Goal: Task Accomplishment & Management: Use online tool/utility

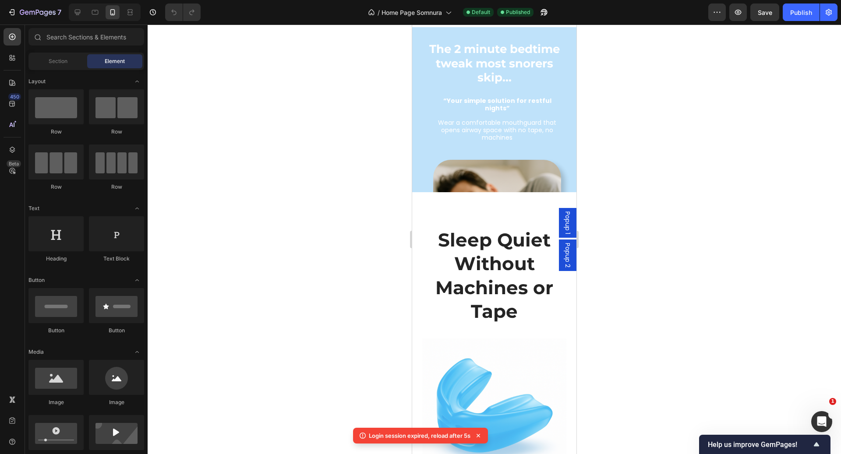
scroll to position [475, 0]
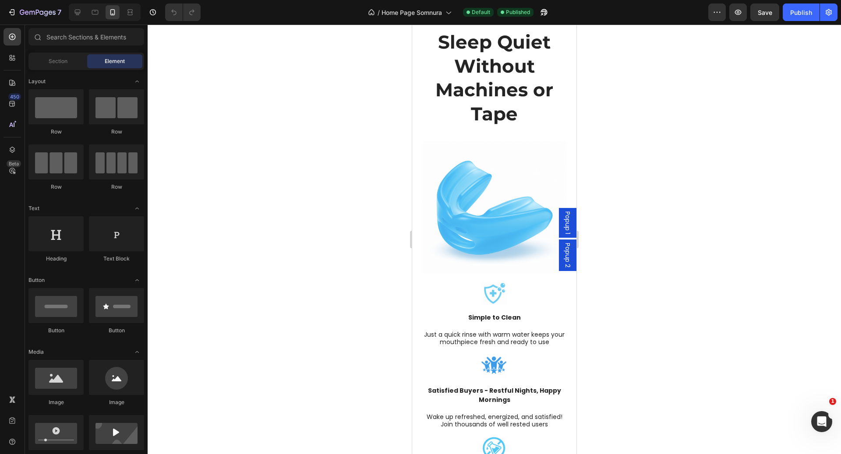
scroll to position [362, 0]
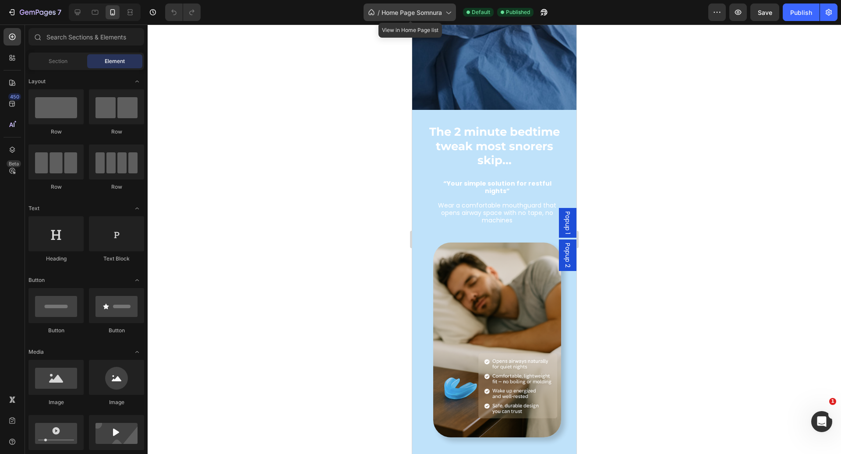
click at [395, 10] on span "Home Page Somnura" at bounding box center [411, 12] width 60 height 9
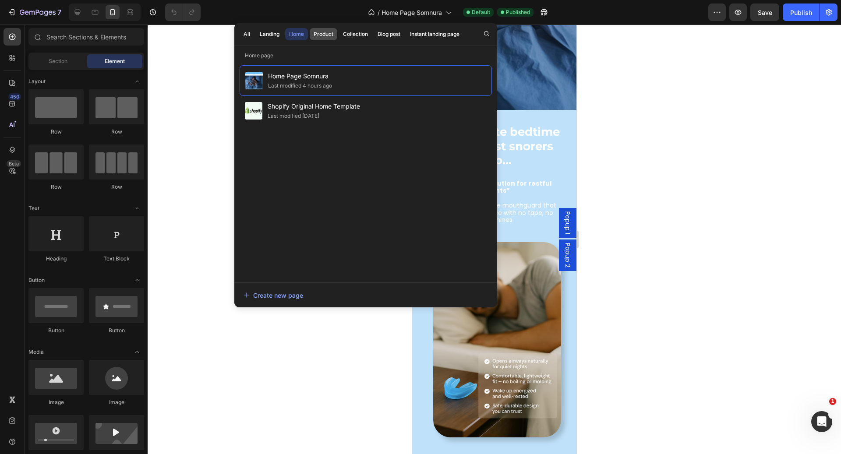
click at [323, 33] on div "Product" at bounding box center [323, 34] width 20 height 8
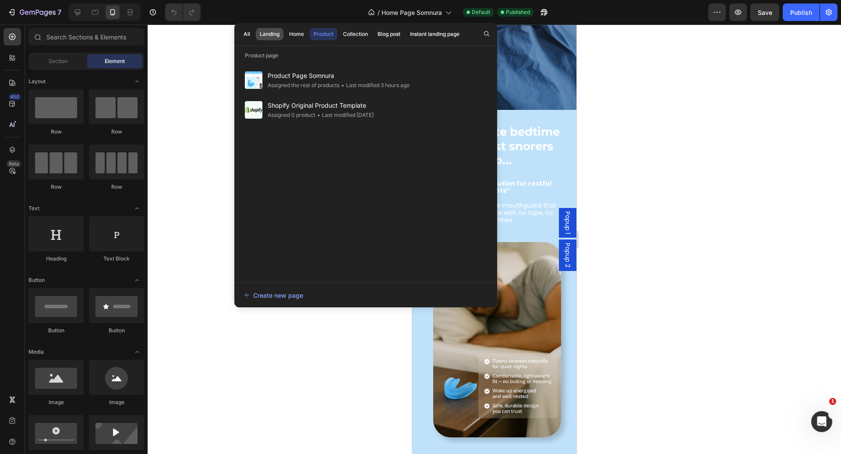
click at [267, 34] on div "Landing" at bounding box center [270, 34] width 20 height 8
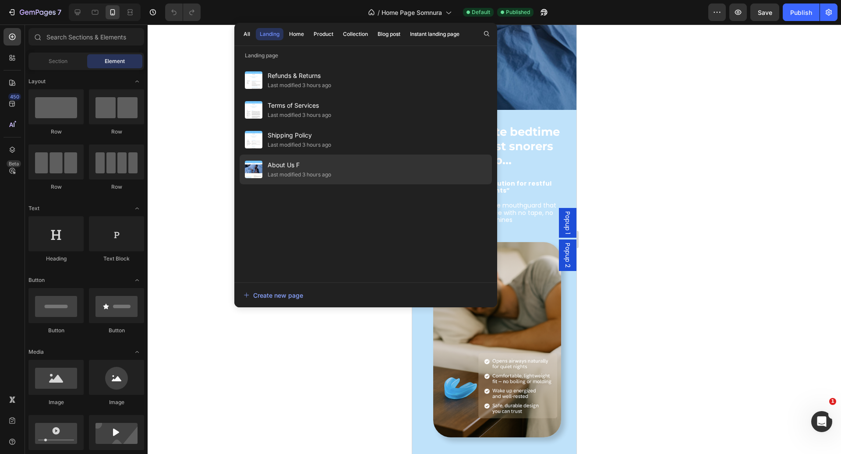
click at [303, 164] on span "About Us F" at bounding box center [299, 165] width 63 height 11
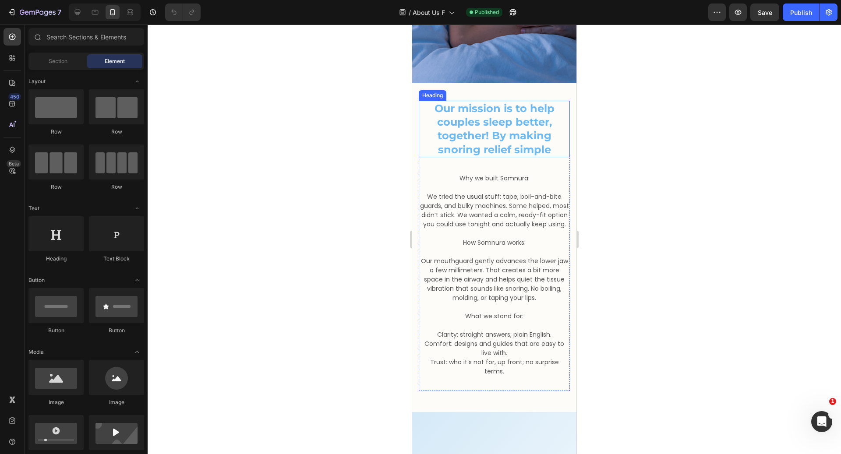
scroll to position [261, 0]
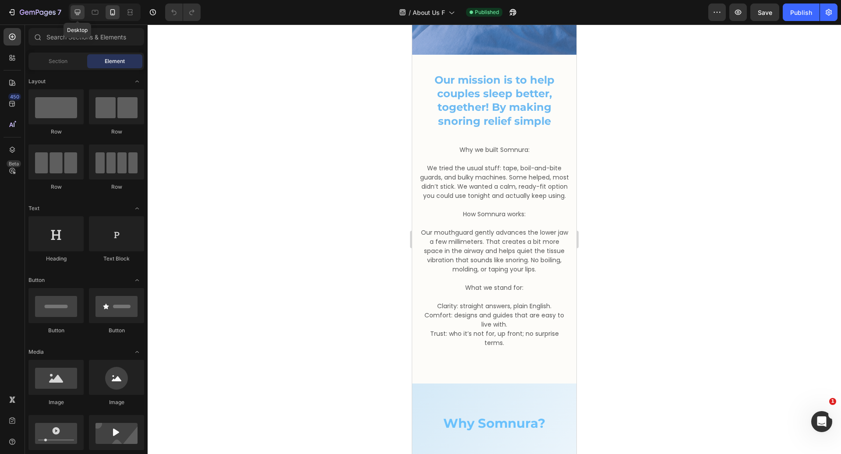
click at [80, 13] on icon at bounding box center [78, 13] width 6 height 6
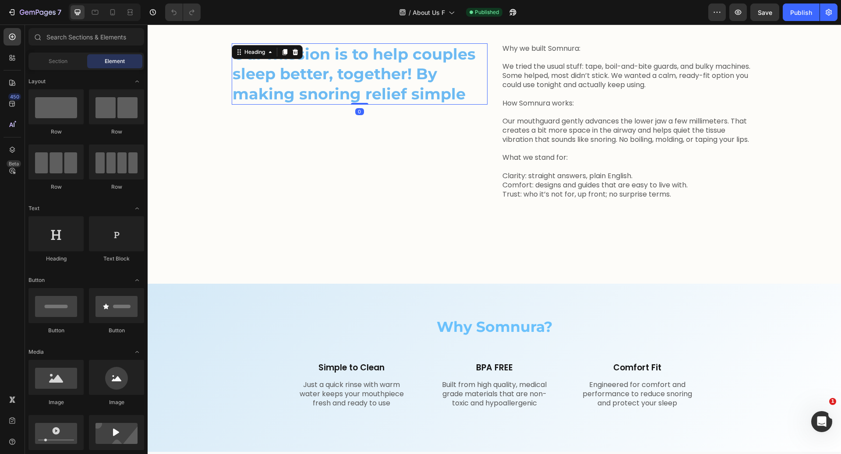
click at [455, 87] on h2 "Our mission is to help couples sleep better, together! By making snoring relief…" at bounding box center [360, 74] width 256 height 62
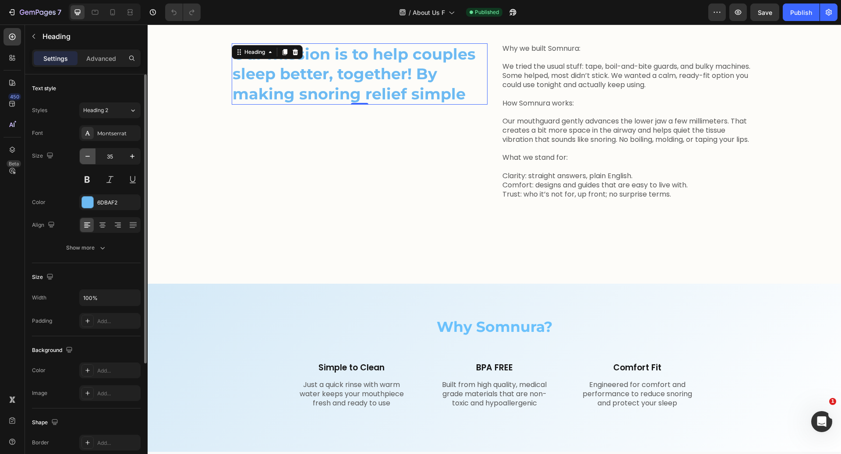
click at [91, 156] on icon "button" at bounding box center [87, 156] width 9 height 9
click at [128, 155] on icon "button" at bounding box center [132, 156] width 9 height 9
type input "35"
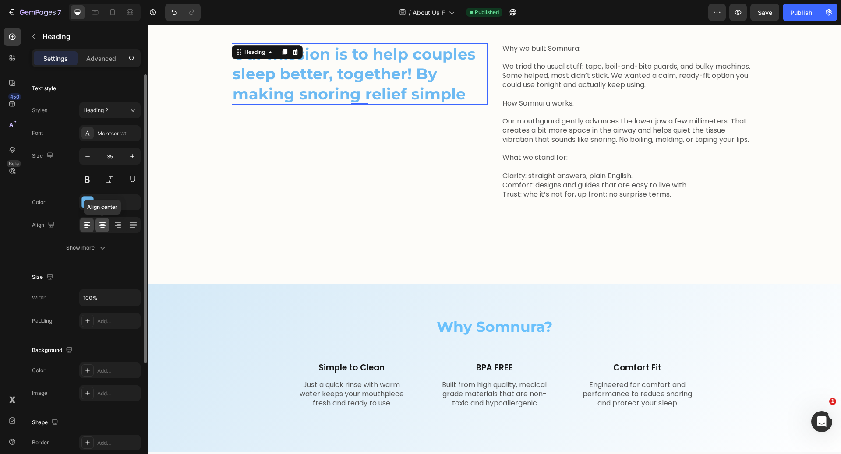
click at [101, 225] on icon at bounding box center [102, 225] width 9 height 9
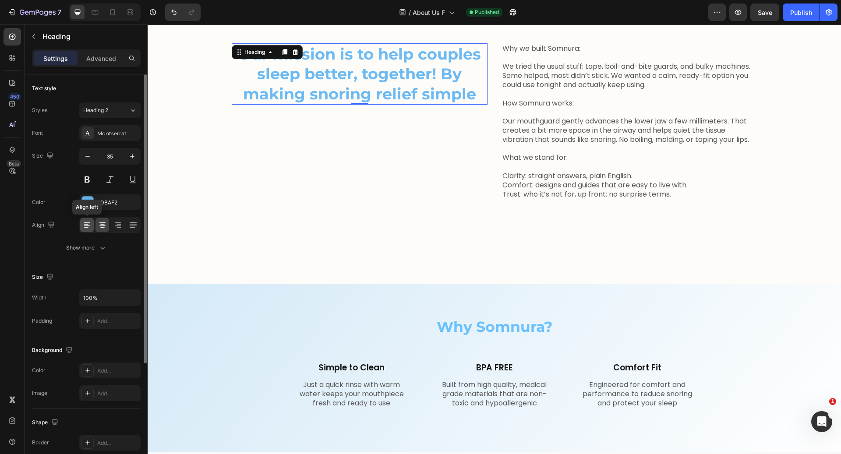
click at [89, 225] on icon at bounding box center [87, 225] width 9 height 9
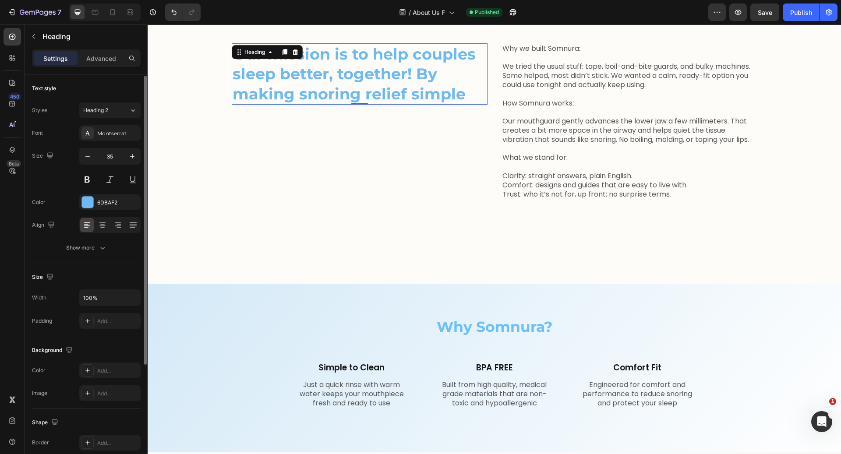
scroll to position [162, 0]
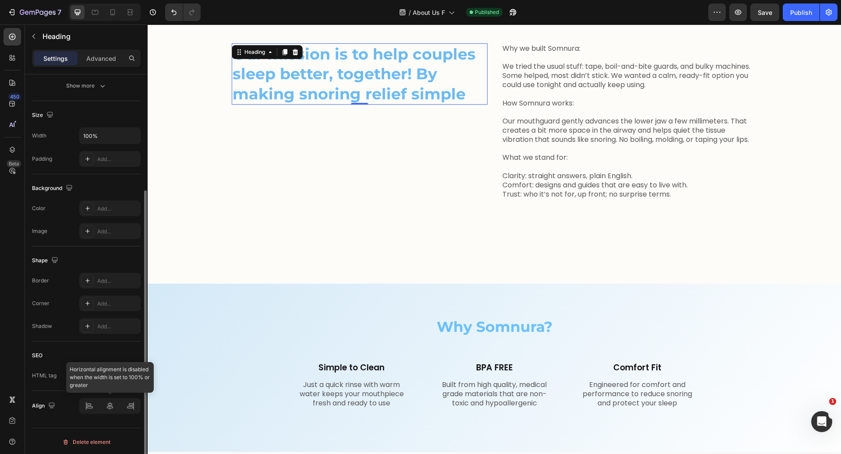
click at [108, 405] on div at bounding box center [109, 406] width 61 height 16
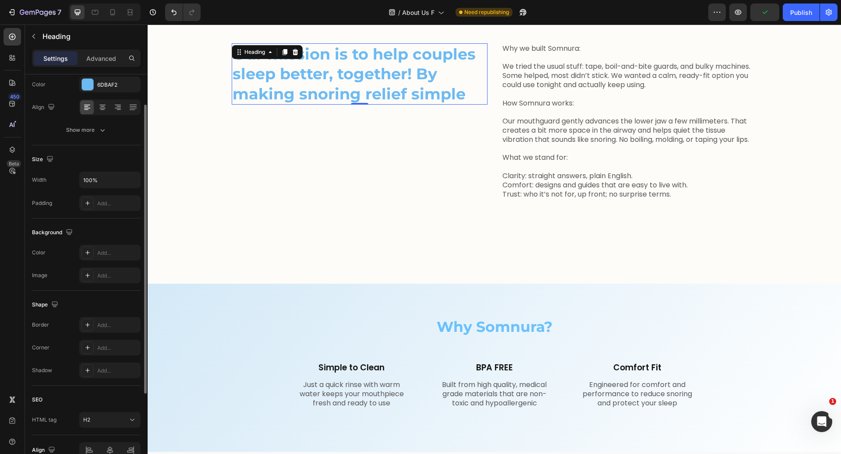
scroll to position [0, 0]
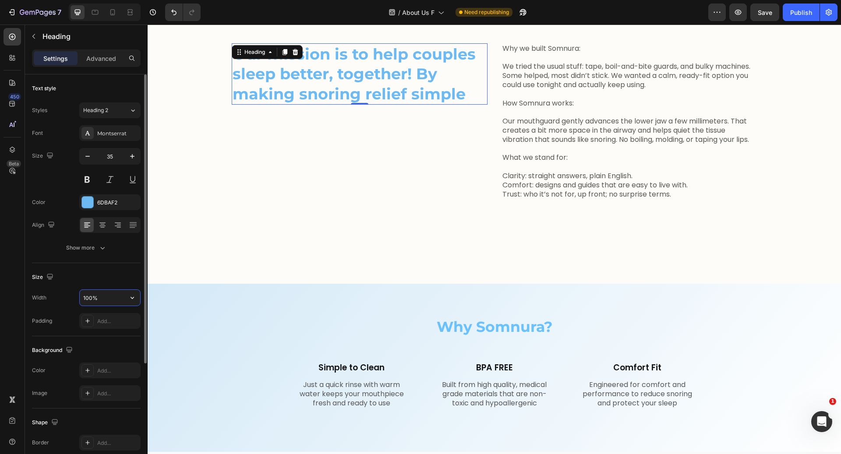
click at [109, 299] on input "100%" at bounding box center [110, 298] width 60 height 16
click at [131, 295] on icon "button" at bounding box center [132, 297] width 9 height 9
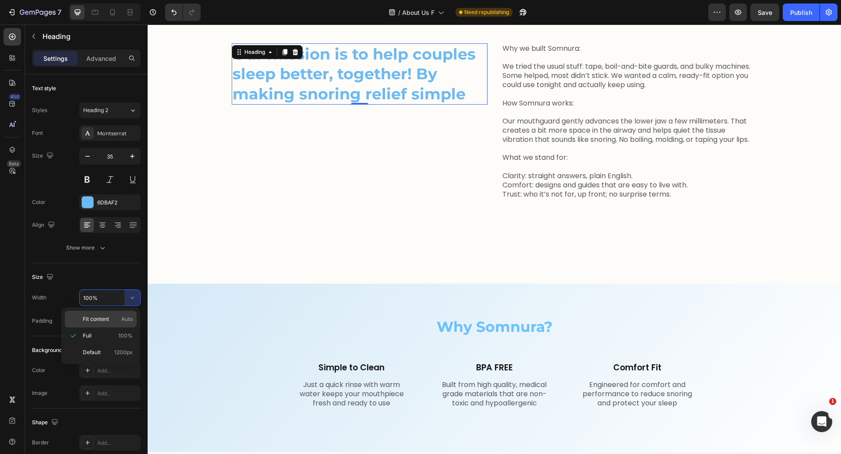
click at [119, 318] on p "Fit content Auto" at bounding box center [108, 319] width 50 height 8
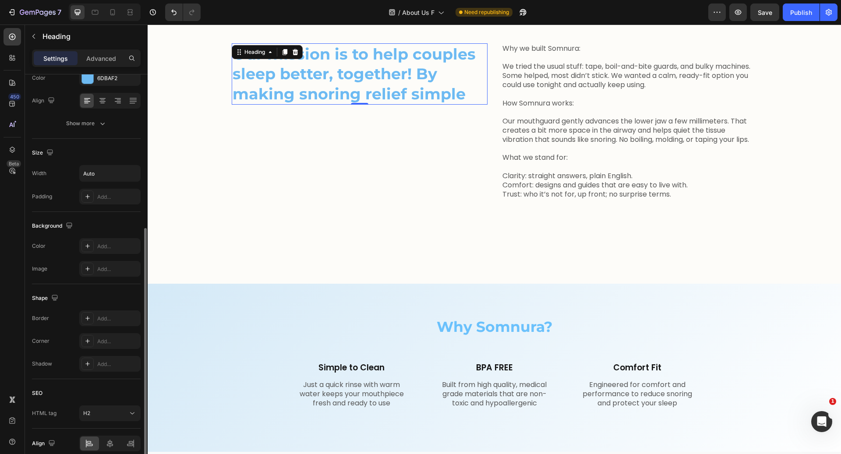
scroll to position [162, 0]
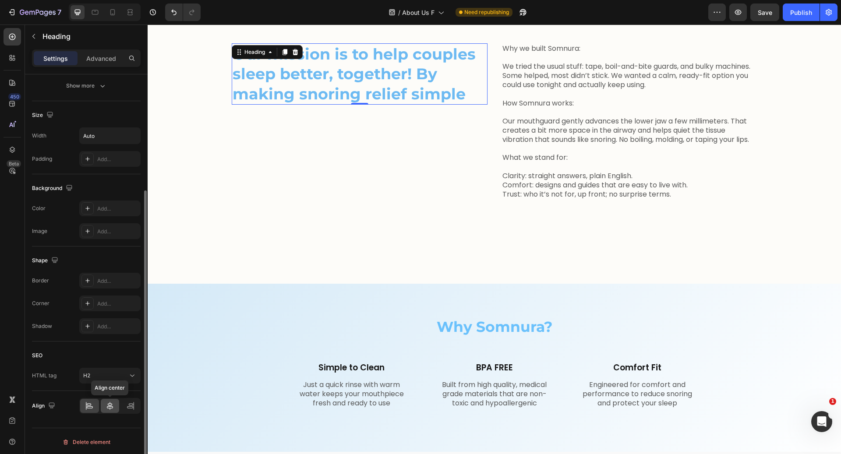
click at [106, 410] on div at bounding box center [110, 406] width 19 height 14
click at [106, 406] on icon at bounding box center [110, 405] width 9 height 9
click at [93, 406] on icon at bounding box center [89, 405] width 9 height 9
click at [113, 408] on div at bounding box center [110, 406] width 19 height 14
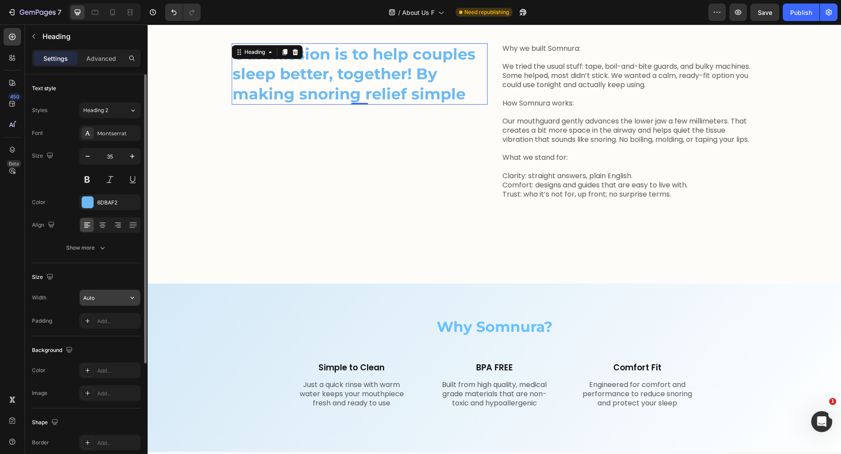
click at [120, 303] on input "Auto" at bounding box center [110, 298] width 60 height 16
click at [123, 295] on input "Auto" at bounding box center [110, 298] width 60 height 16
click at [129, 296] on icon "button" at bounding box center [132, 297] width 9 height 9
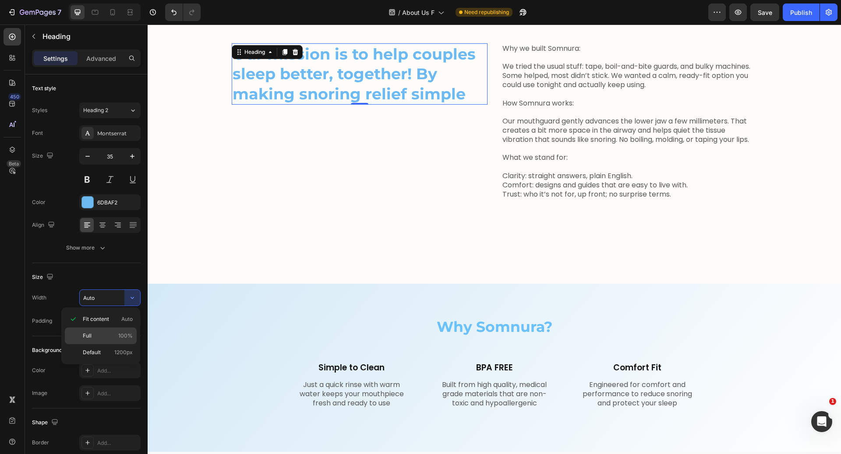
click at [115, 327] on div "Full 100%" at bounding box center [101, 335] width 72 height 17
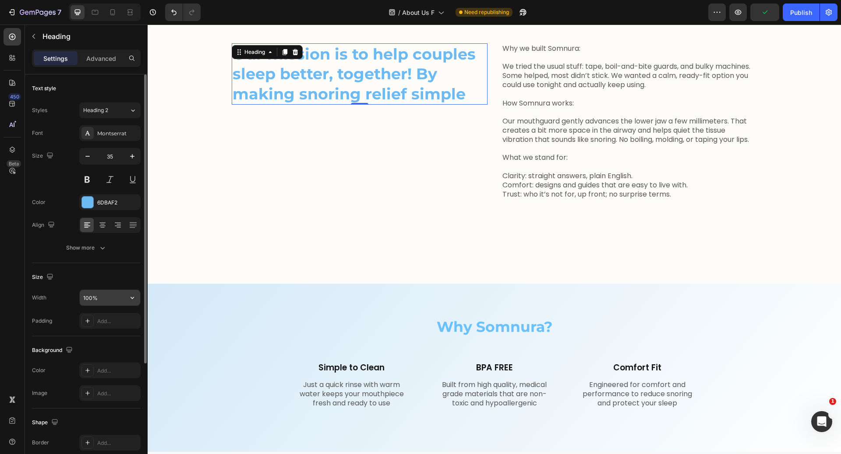
click at [112, 299] on input "100%" at bounding box center [110, 298] width 60 height 16
click at [92, 297] on input "100%" at bounding box center [110, 298] width 60 height 16
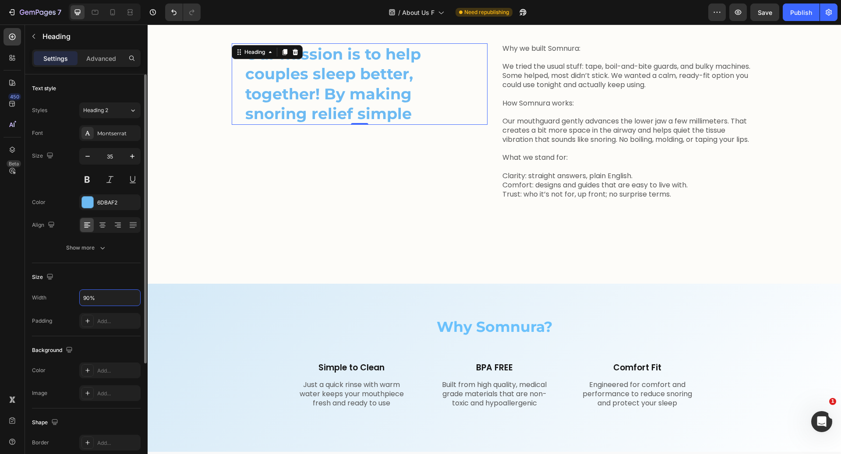
type input "90%"
click at [110, 270] on div "Size" at bounding box center [86, 277] width 109 height 14
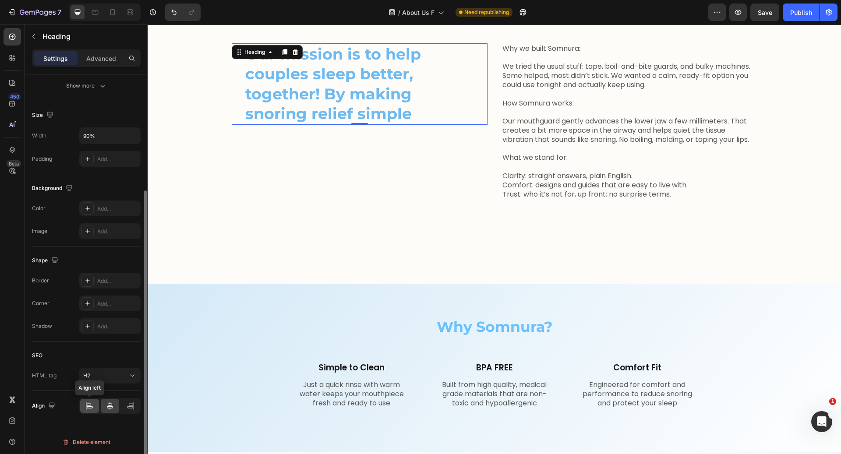
click at [93, 406] on icon at bounding box center [89, 405] width 9 height 9
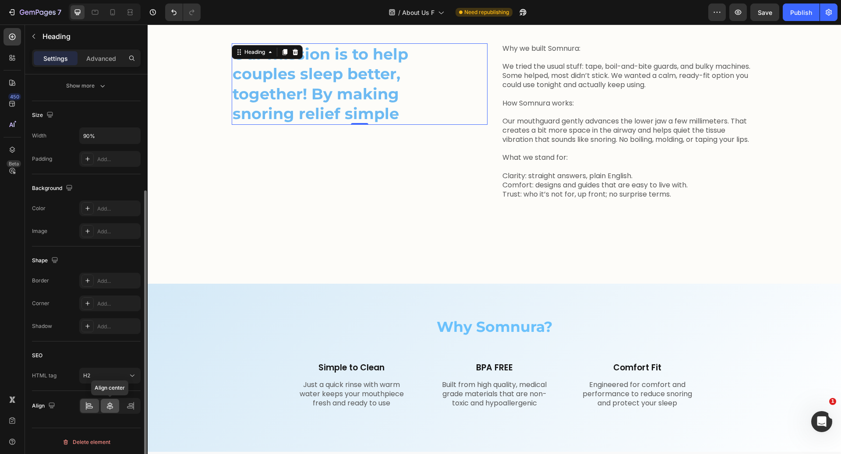
click at [106, 406] on icon at bounding box center [110, 405] width 9 height 9
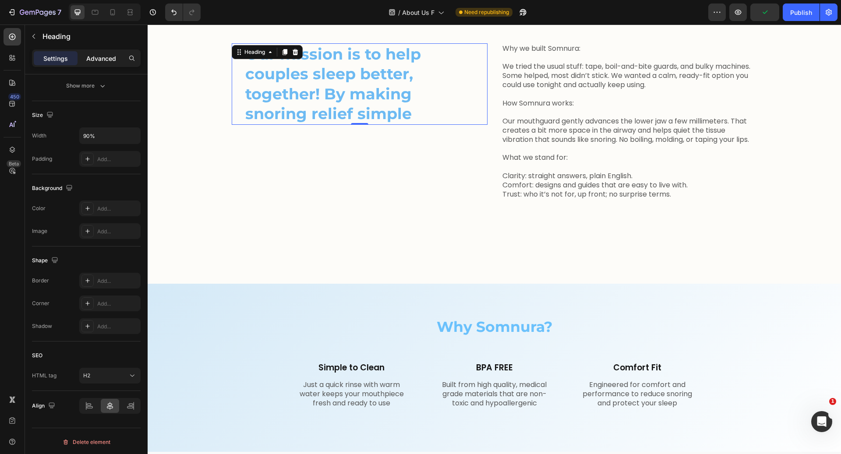
click at [113, 56] on p "Advanced" at bounding box center [101, 58] width 30 height 9
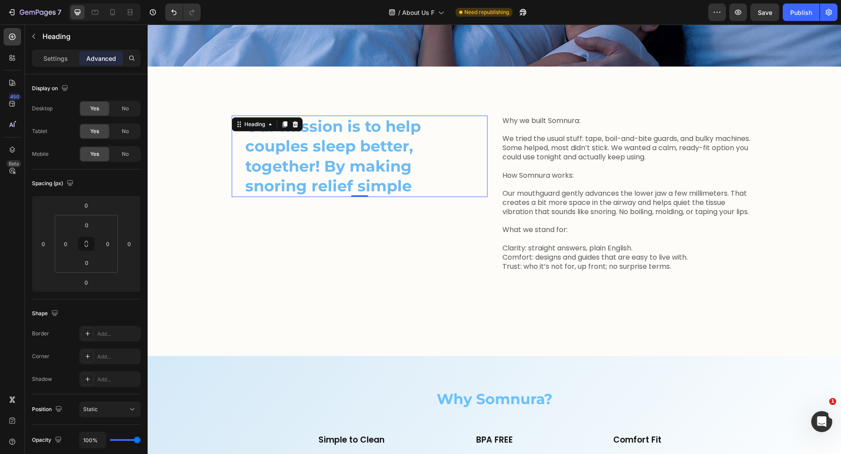
scroll to position [186, 0]
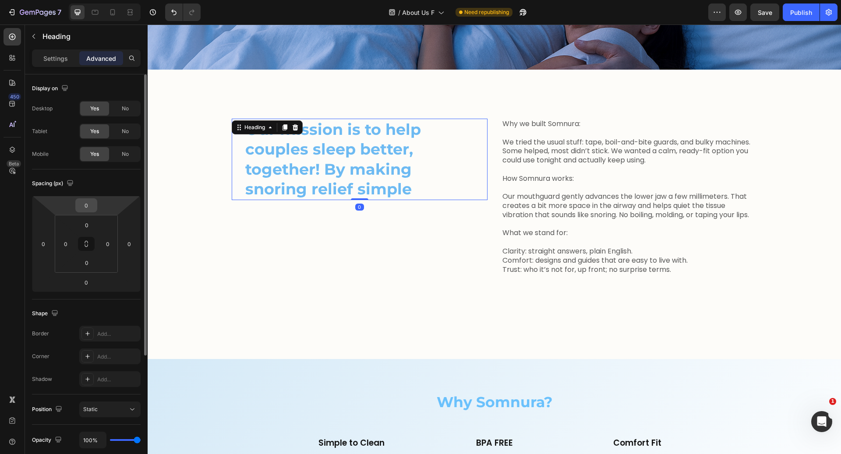
click at [87, 206] on input "0" at bounding box center [86, 205] width 18 height 13
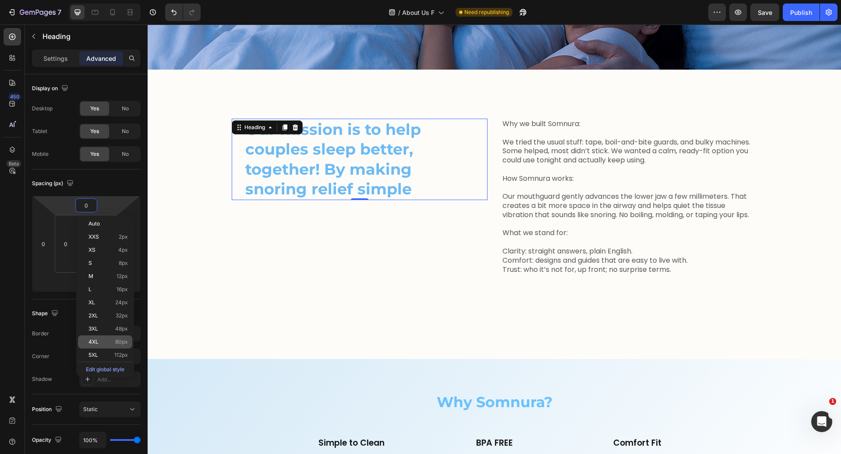
click at [109, 337] on div "4XL 80px" at bounding box center [105, 341] width 54 height 13
type input "80"
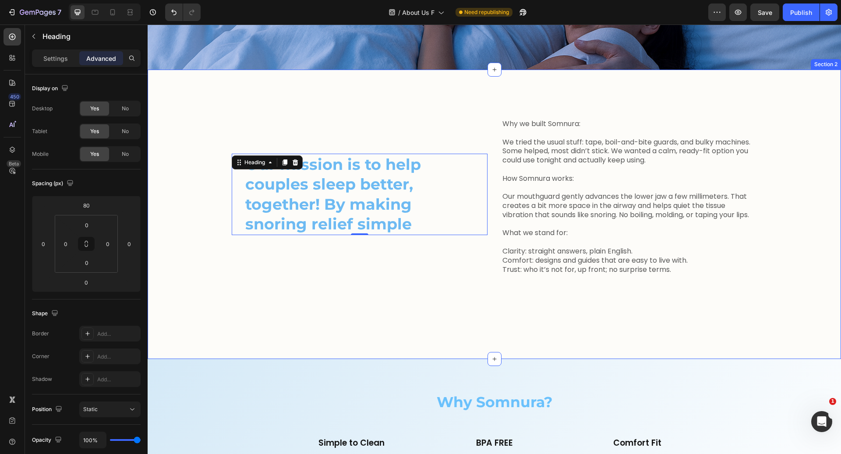
click at [212, 294] on div "Our mission is to help couples sleep better, together! By making snoring relief…" at bounding box center [494, 215] width 680 height 192
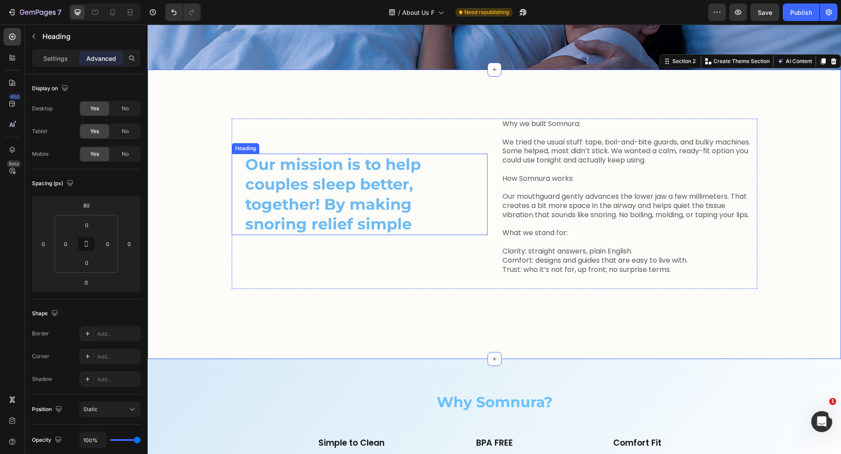
click at [299, 205] on h2 "Our mission is to help couples sleep better, together! By making snoring relief…" at bounding box center [359, 194] width 230 height 81
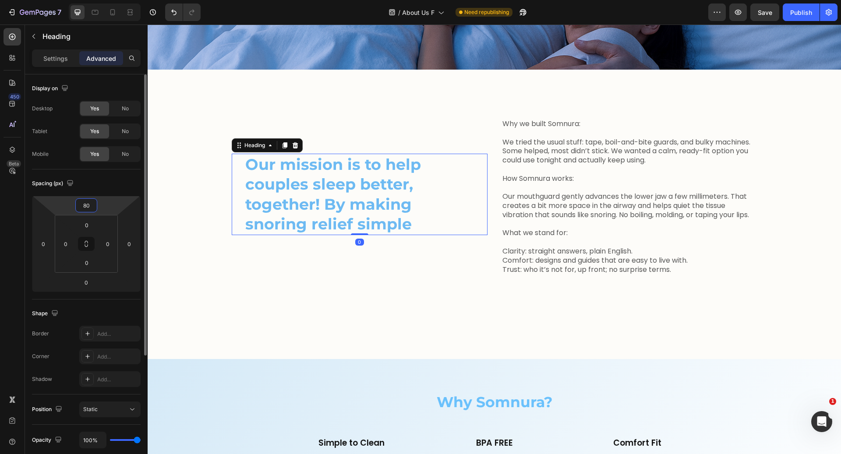
click at [82, 207] on input "80" at bounding box center [86, 205] width 18 height 13
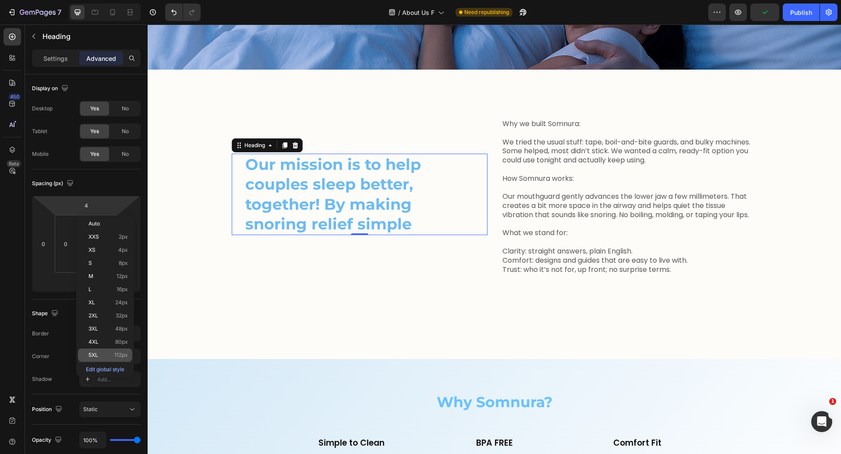
click at [116, 351] on div "5XL 112px" at bounding box center [105, 355] width 54 height 13
type input "112"
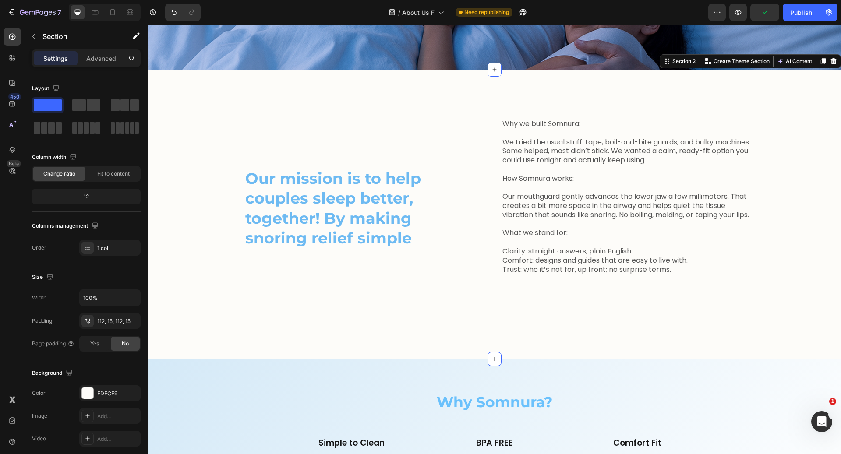
click at [165, 310] on div "Our mission is to help couples sleep better, together! By making snoring relief…" at bounding box center [494, 215] width 680 height 192
click at [117, 13] on div at bounding box center [113, 12] width 14 height 14
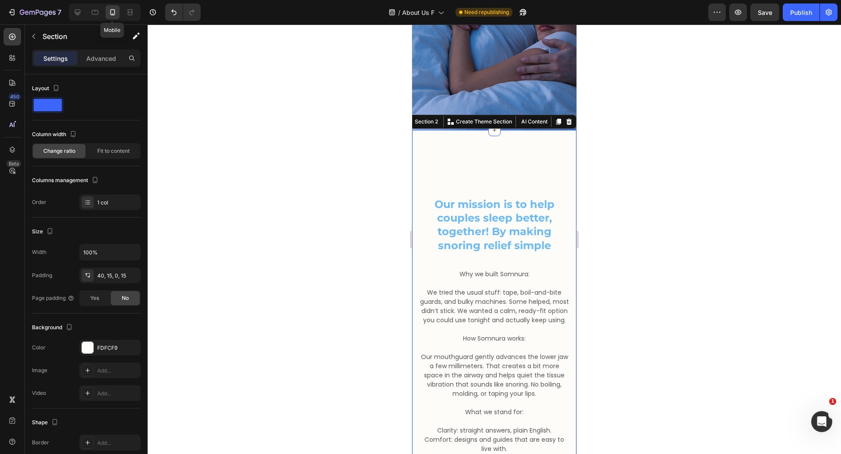
scroll to position [246, 0]
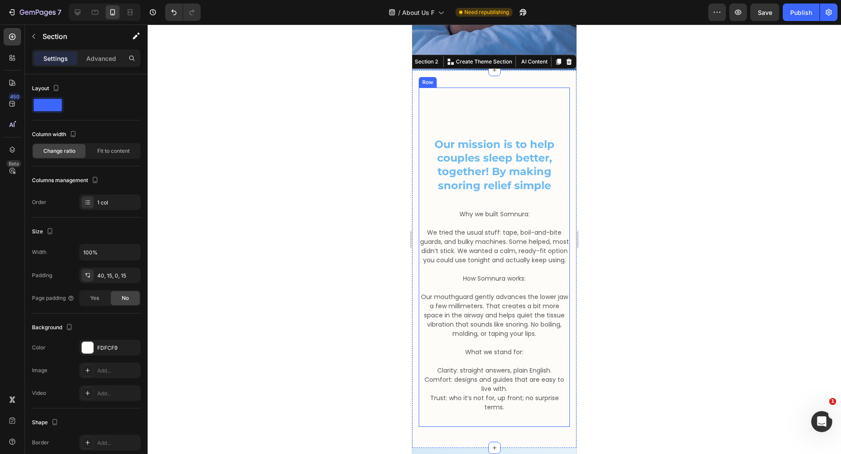
click at [450, 88] on div "Our mission is to help couples sleep better, together! By making snoring relief…" at bounding box center [494, 148] width 151 height 121
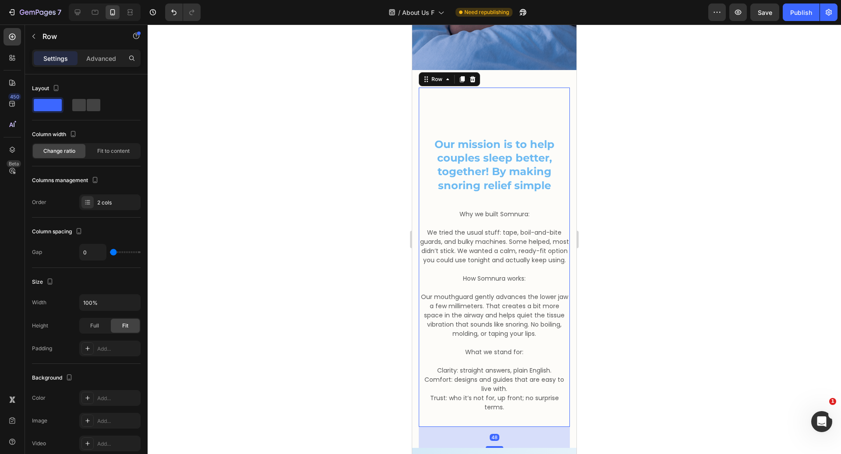
click at [97, 67] on div "Settings Advanced" at bounding box center [86, 61] width 123 height 25
click at [97, 64] on div "Advanced" at bounding box center [101, 58] width 44 height 14
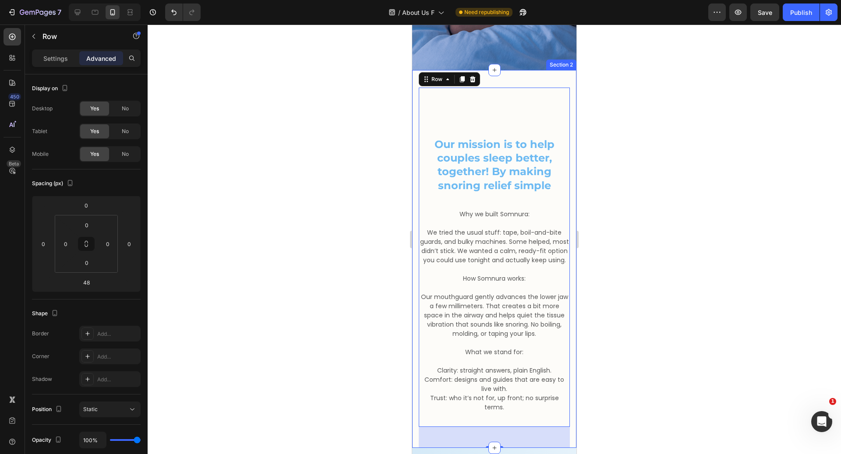
click at [532, 70] on div "Our mission is to help couples sleep better, together! By making snoring relief…" at bounding box center [494, 259] width 164 height 378
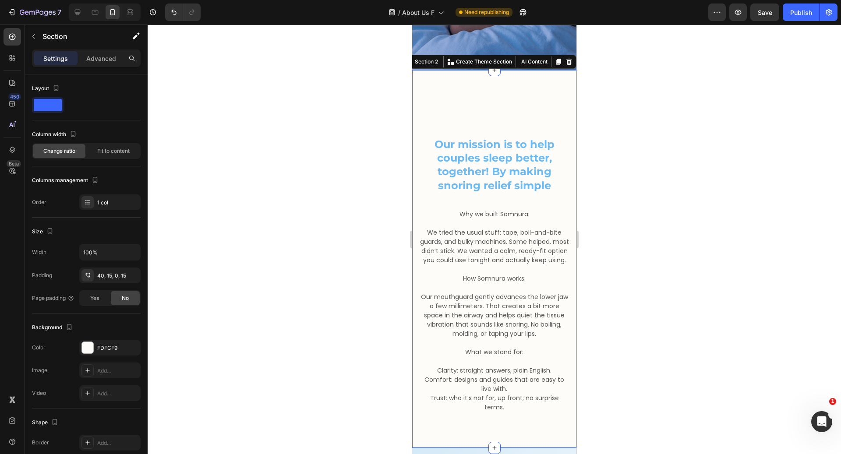
click at [99, 65] on div "Settings Advanced" at bounding box center [86, 58] width 109 height 18
click at [99, 55] on p "Advanced" at bounding box center [101, 58] width 30 height 9
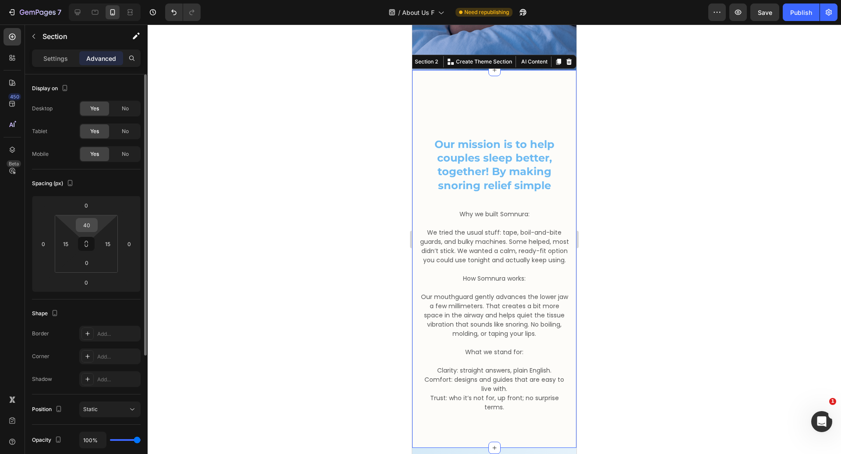
click at [91, 227] on input "40" at bounding box center [87, 224] width 18 height 13
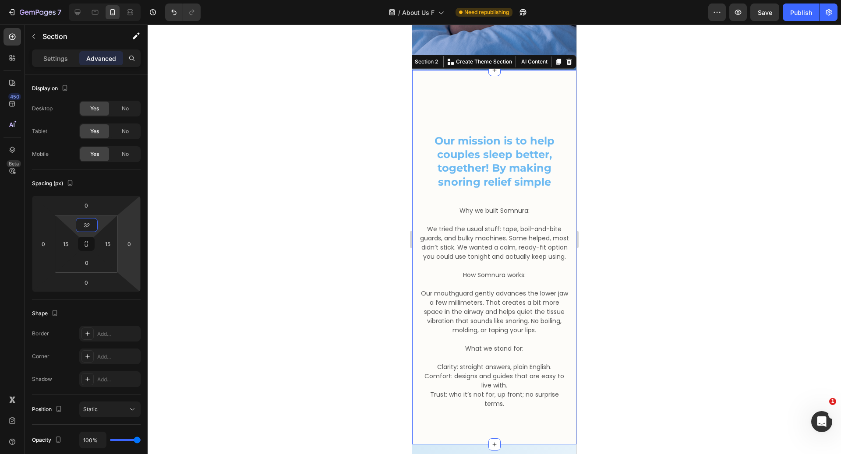
type input "3"
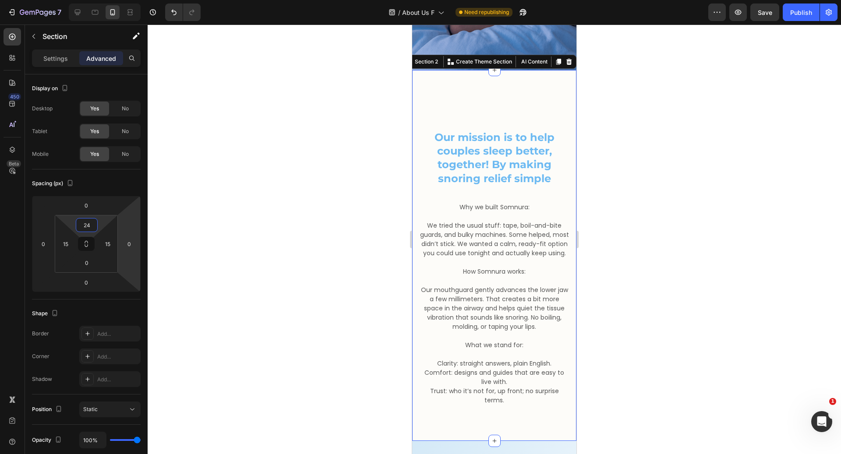
type input "2"
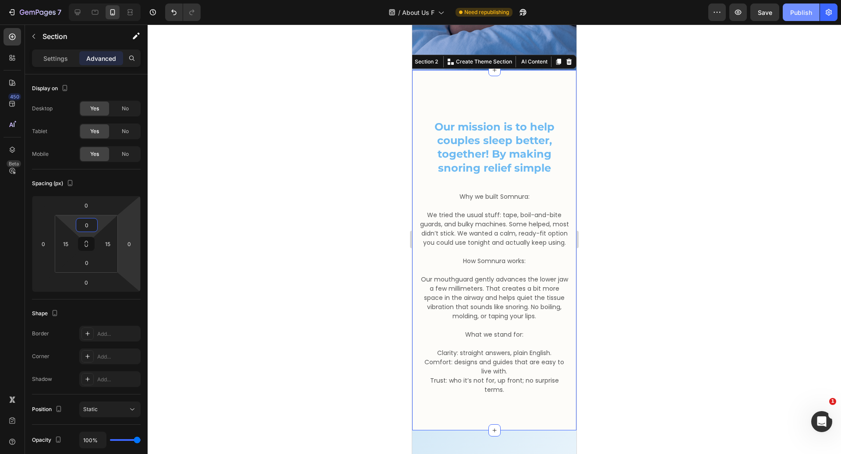
click at [806, 7] on button "Publish" at bounding box center [800, 13] width 37 height 18
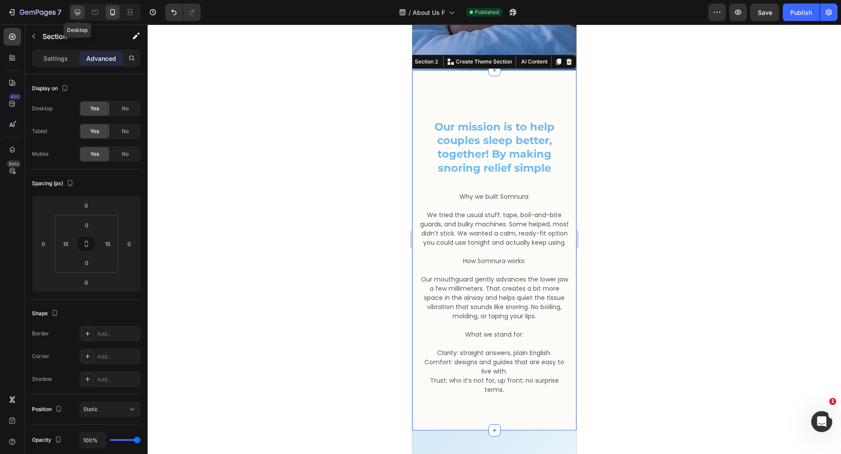
click at [78, 14] on icon at bounding box center [78, 13] width 6 height 6
type input "112"
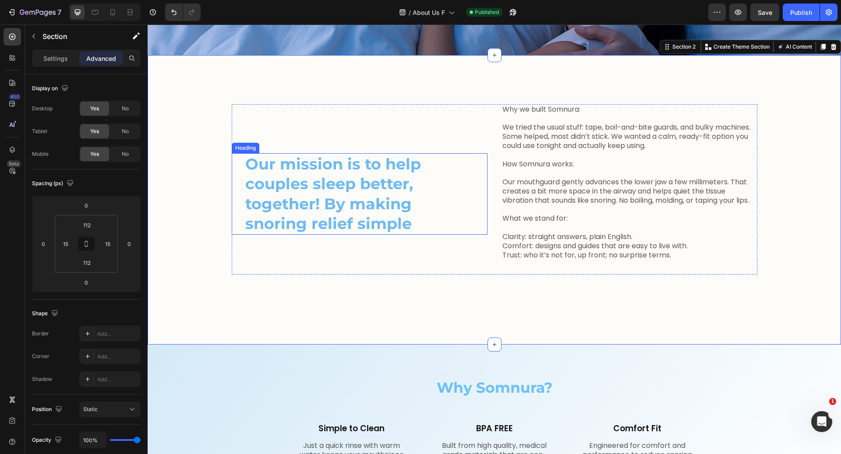
scroll to position [200, 0]
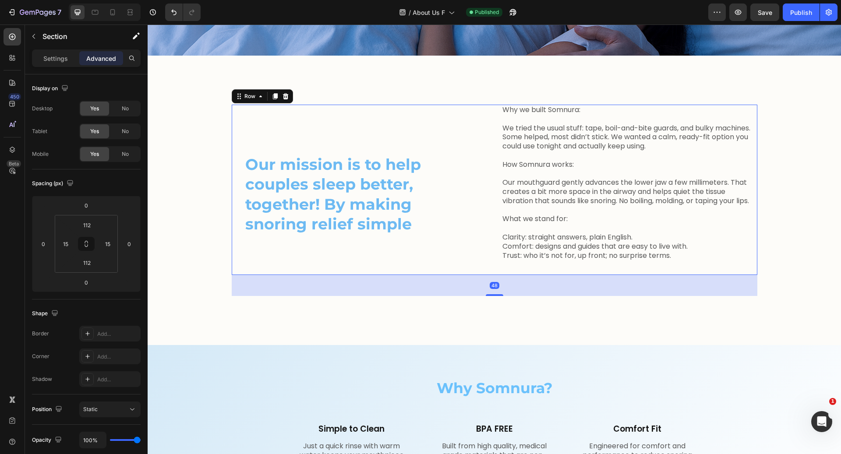
click at [528, 275] on div "Why we built Somnura: We tried the usual stuff: tape, boil-and-bite guards, and…" at bounding box center [629, 190] width 256 height 171
click at [97, 284] on div "48" at bounding box center [86, 282] width 22 height 14
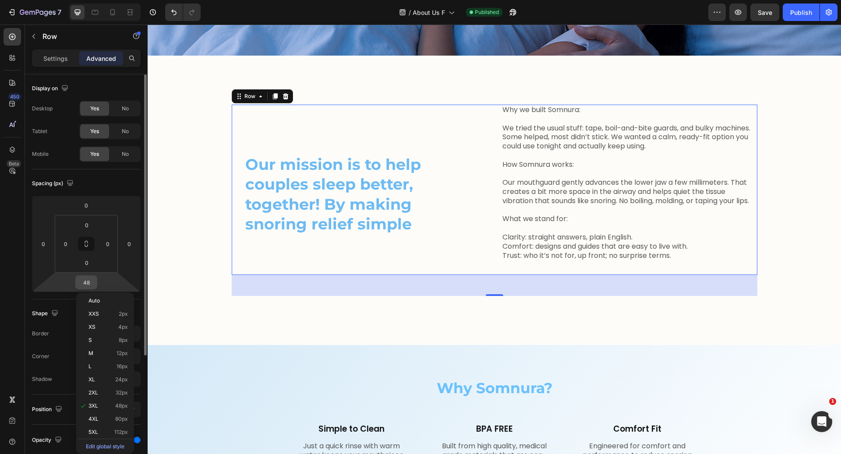
click at [90, 282] on input "48" at bounding box center [86, 282] width 18 height 13
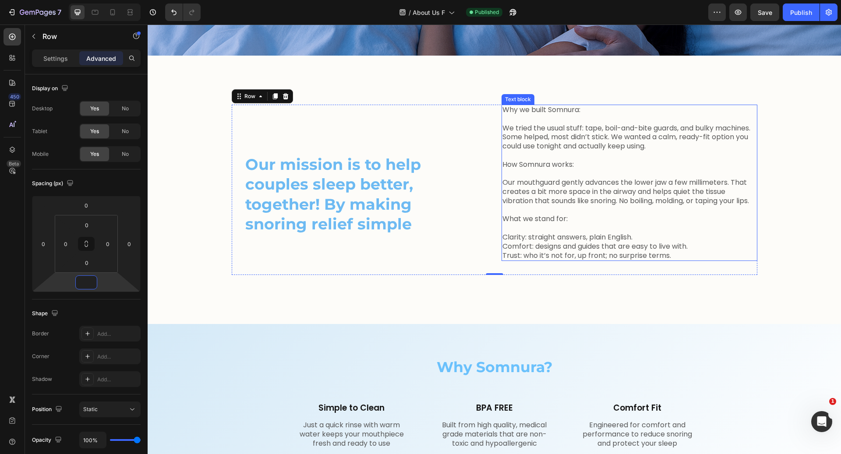
click at [552, 261] on p "Trust: who it’s not for, up front; no surprise terms." at bounding box center [629, 255] width 254 height 9
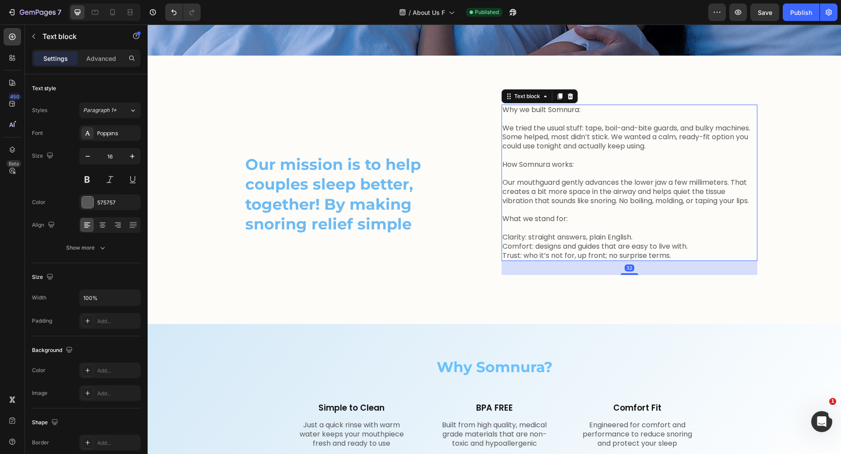
click at [545, 275] on div "32" at bounding box center [629, 268] width 256 height 14
click at [567, 275] on div "32" at bounding box center [629, 268] width 256 height 14
click at [101, 58] on p "Advanced" at bounding box center [101, 58] width 30 height 9
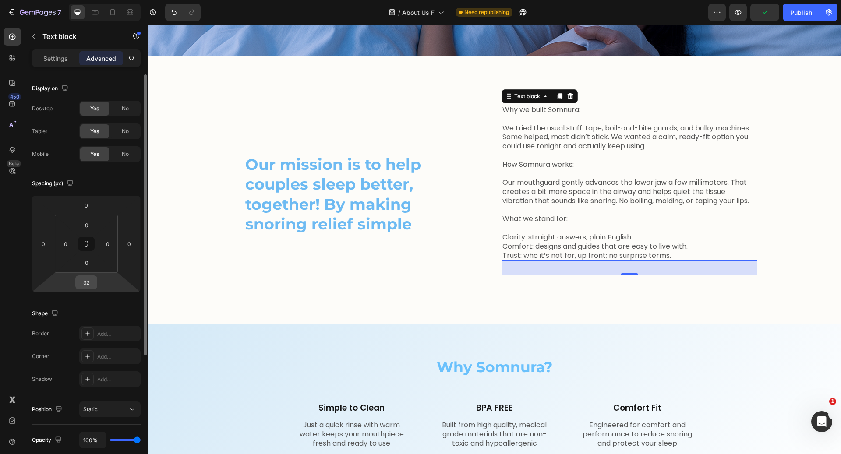
click at [90, 280] on input "32" at bounding box center [86, 282] width 18 height 13
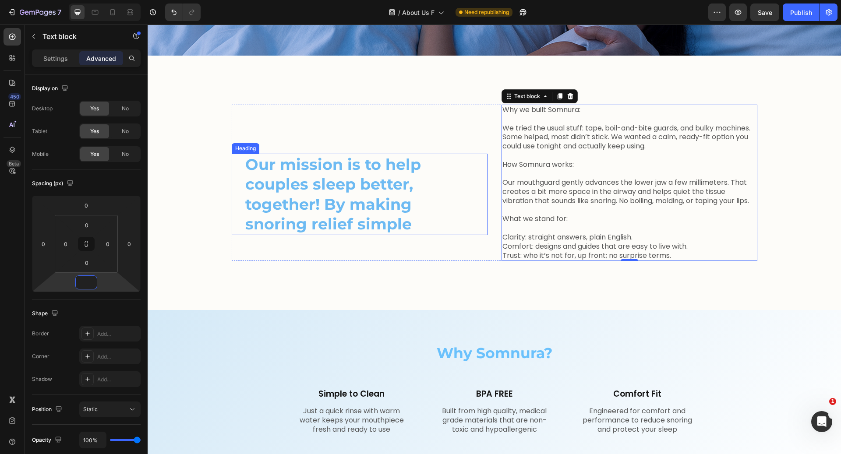
click at [422, 182] on h2 "Our mission is to help couples sleep better, together! By making snoring relief…" at bounding box center [359, 194] width 230 height 81
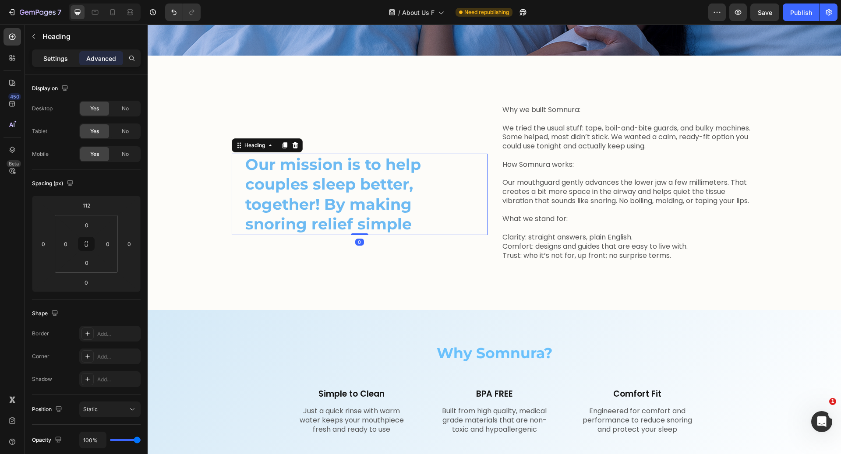
click at [56, 62] on p "Settings" at bounding box center [55, 58] width 25 height 9
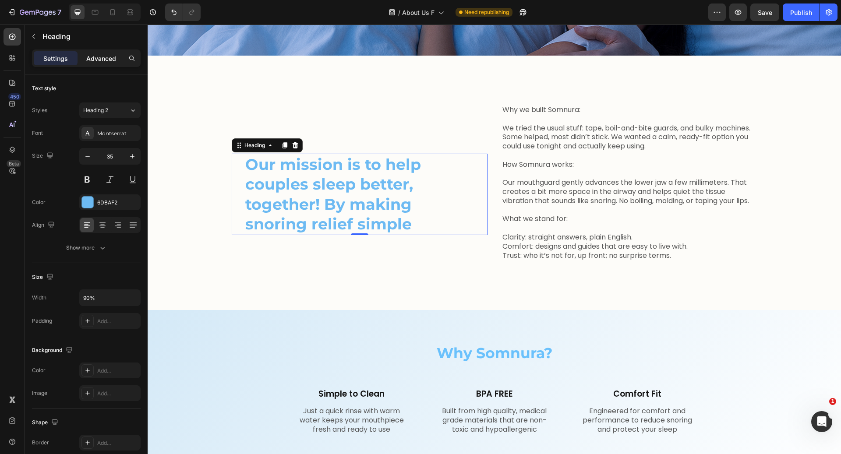
click at [92, 59] on p "Advanced" at bounding box center [101, 58] width 30 height 9
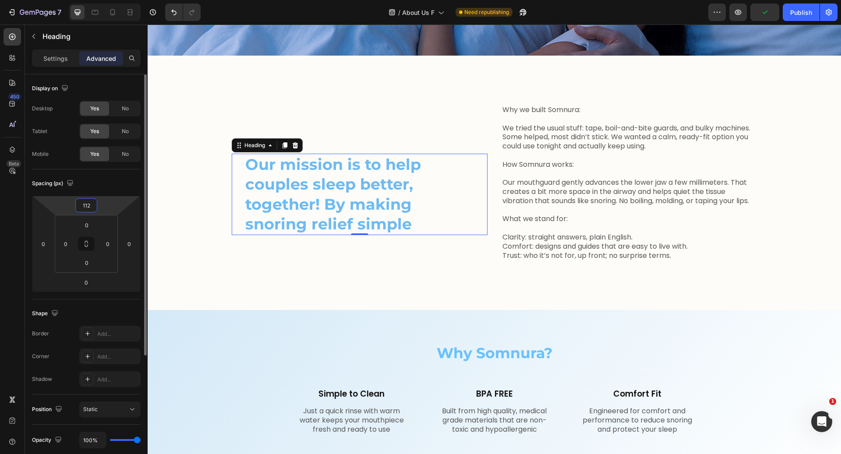
click at [88, 208] on input "112" at bounding box center [86, 205] width 18 height 13
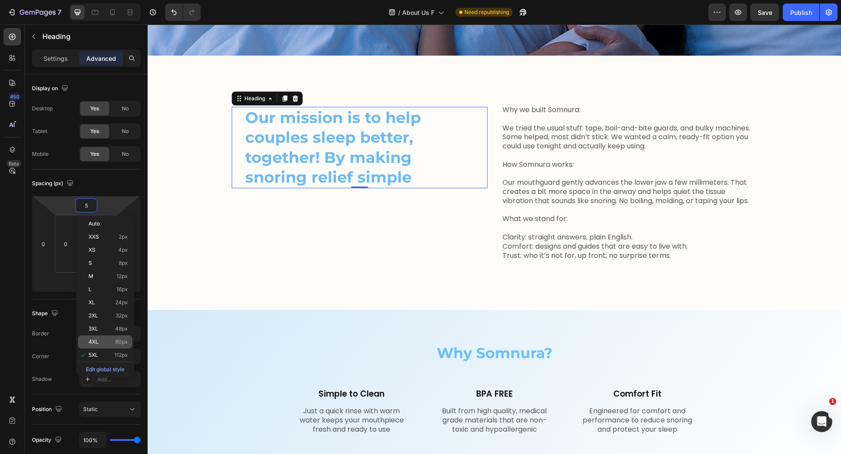
click at [115, 339] on span "80px" at bounding box center [121, 342] width 13 height 6
type input "80"
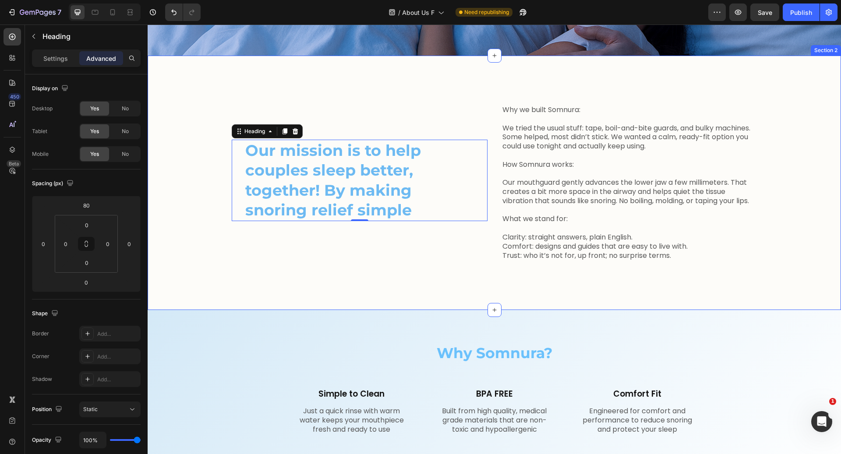
click at [362, 294] on div "Our mission is to help couples sleep better, together! By making snoring relief…" at bounding box center [494, 183] width 693 height 255
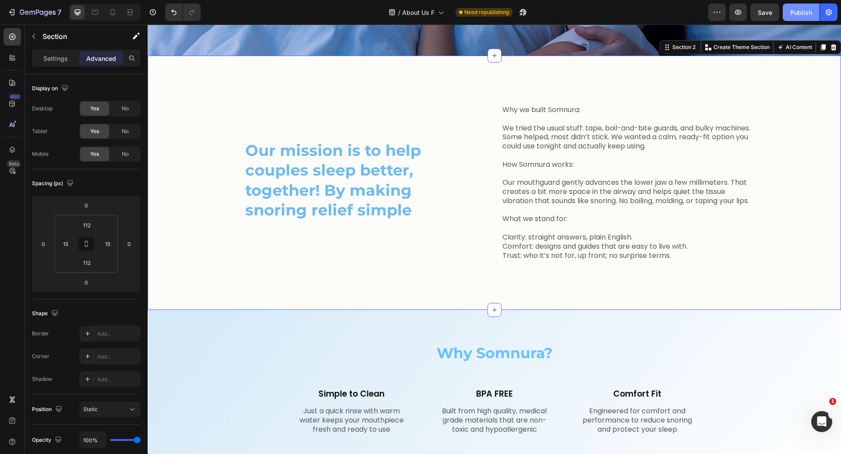
click at [805, 8] on div "Publish" at bounding box center [801, 12] width 22 height 9
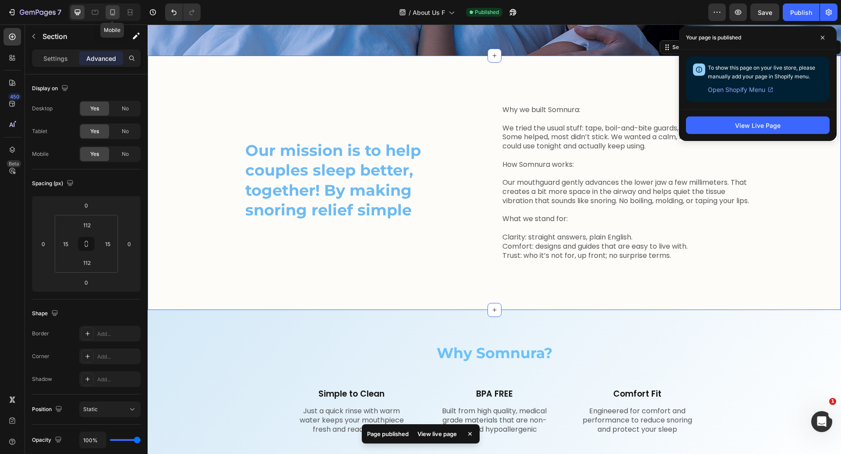
click at [118, 11] on div at bounding box center [113, 12] width 14 height 14
type input "0"
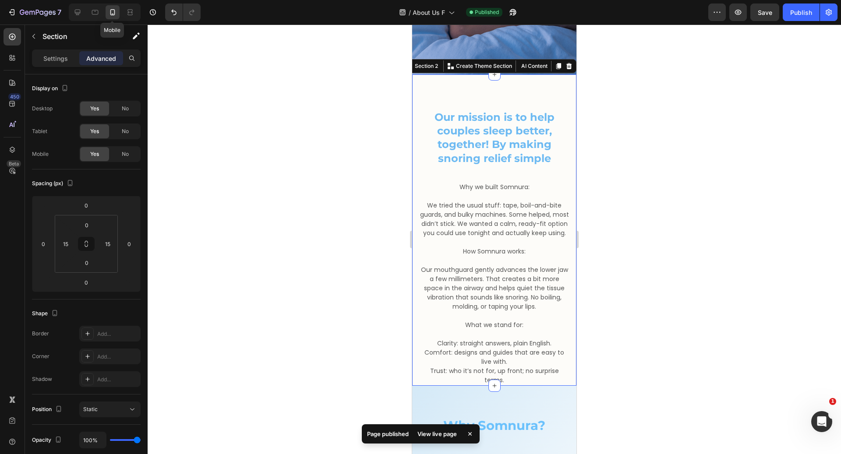
scroll to position [246, 0]
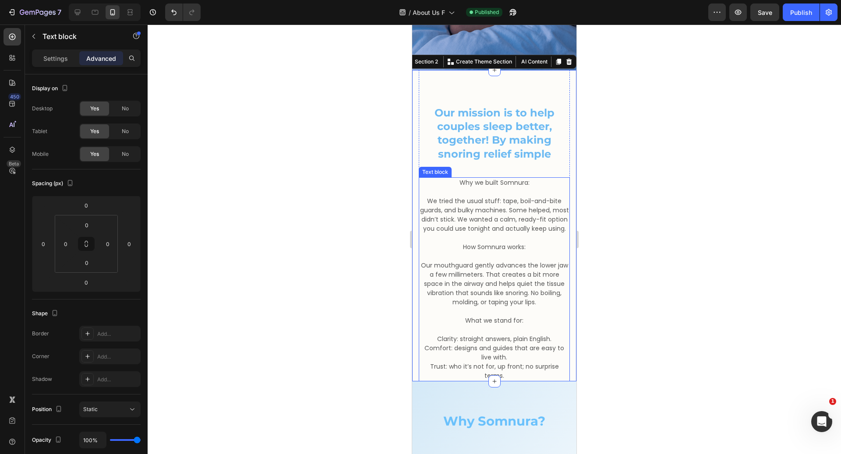
click at [545, 369] on p "Trust: who it’s not for, up front; no surprise terms." at bounding box center [493, 371] width 149 height 18
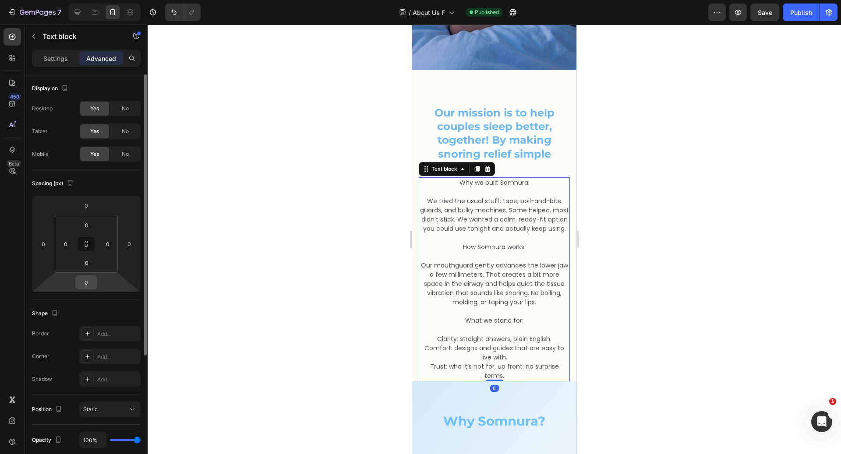
click at [84, 282] on input "0" at bounding box center [86, 282] width 18 height 13
type input "2"
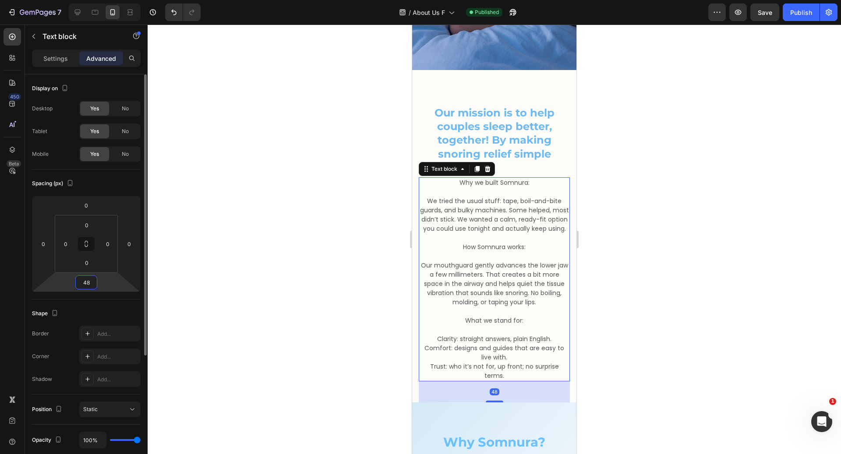
type input "4"
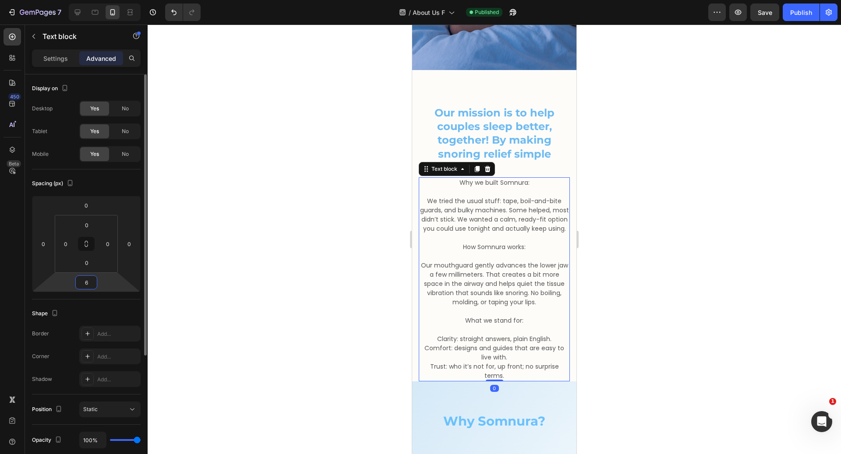
type input "64"
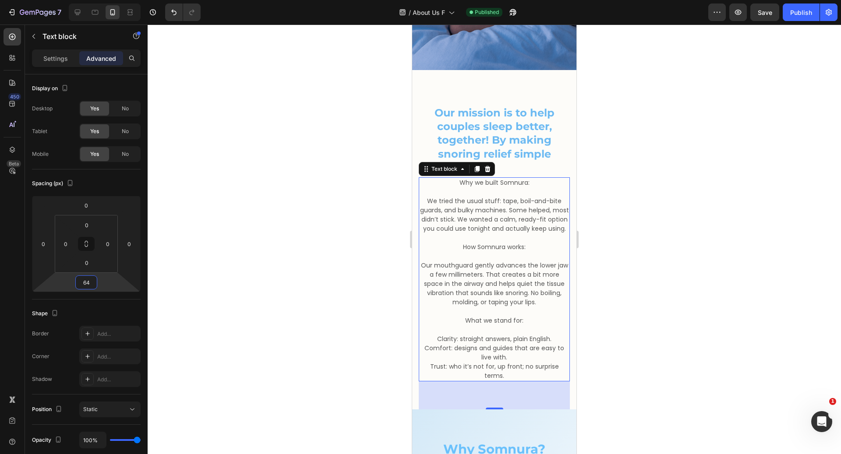
click at [648, 103] on div at bounding box center [494, 240] width 693 height 430
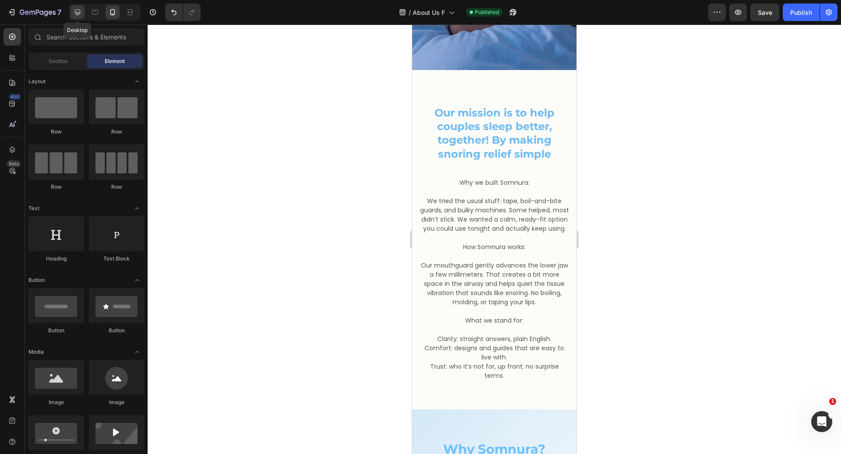
click at [80, 12] on icon at bounding box center [78, 13] width 6 height 6
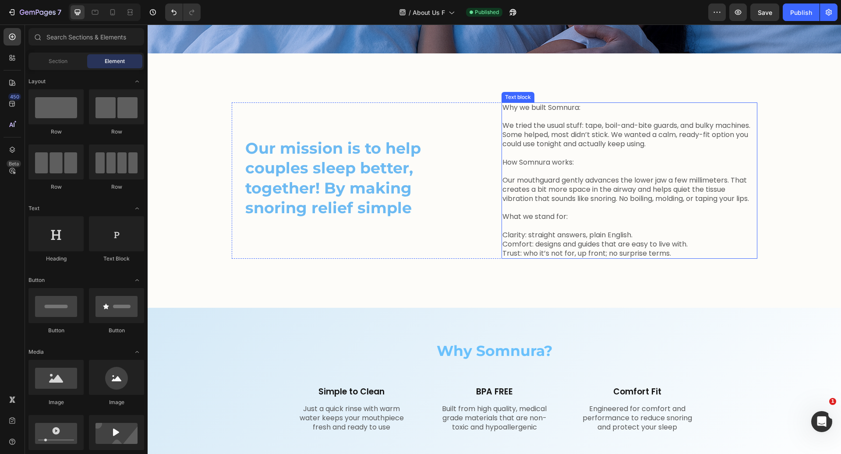
scroll to position [202, 0]
click at [810, 16] on div "Publish" at bounding box center [801, 12] width 22 height 9
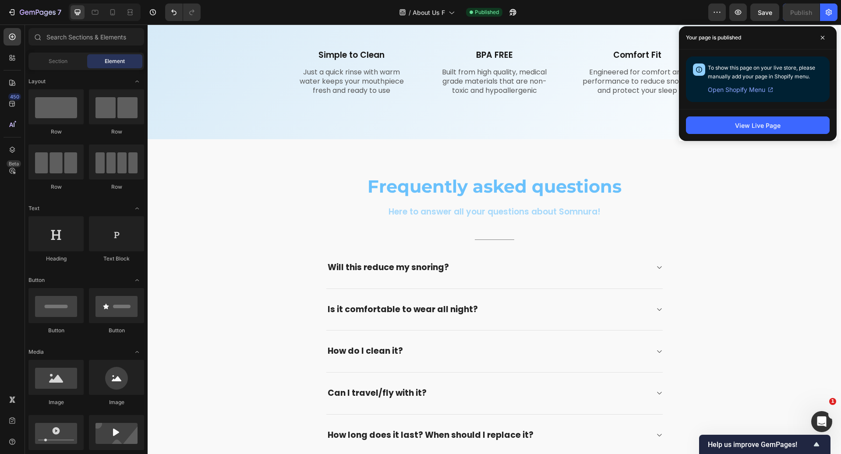
scroll to position [0, 0]
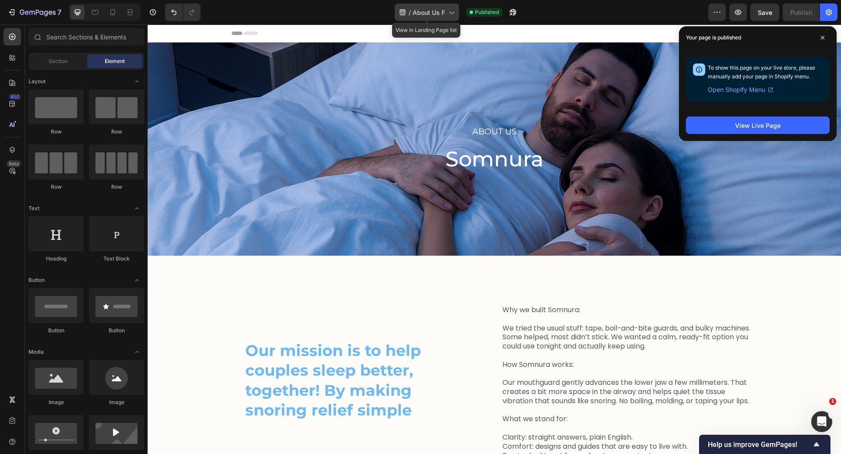
click at [416, 15] on span "About Us F" at bounding box center [428, 12] width 32 height 9
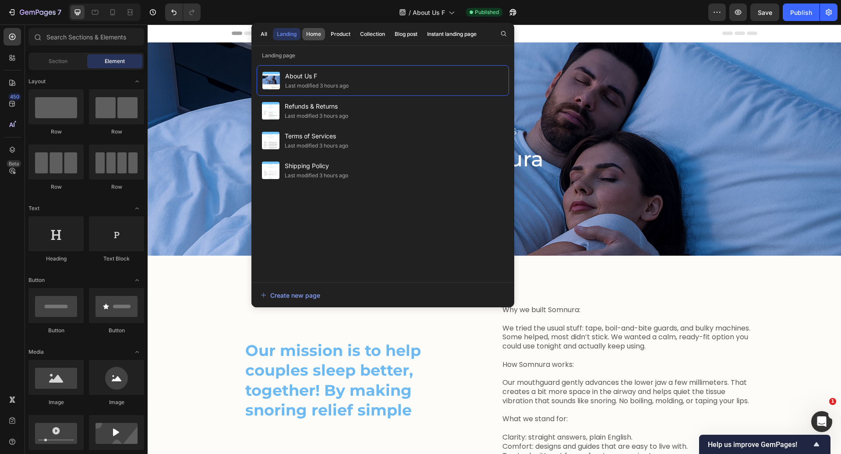
click at [319, 33] on div "Home" at bounding box center [313, 34] width 15 height 8
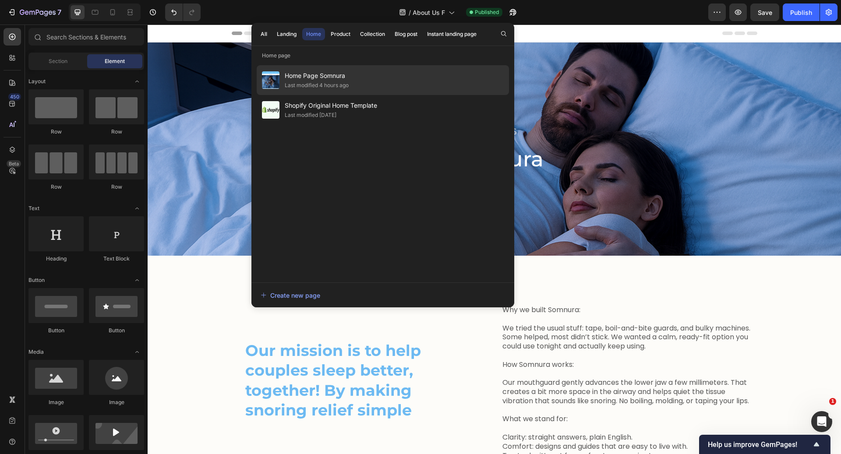
click at [361, 70] on div "Home Page Somnura Last modified 4 hours ago" at bounding box center [383, 80] width 252 height 30
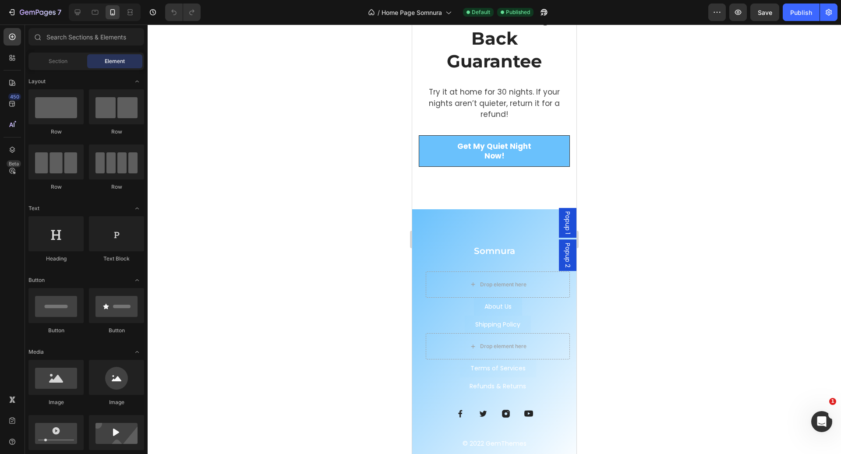
scroll to position [1182, 0]
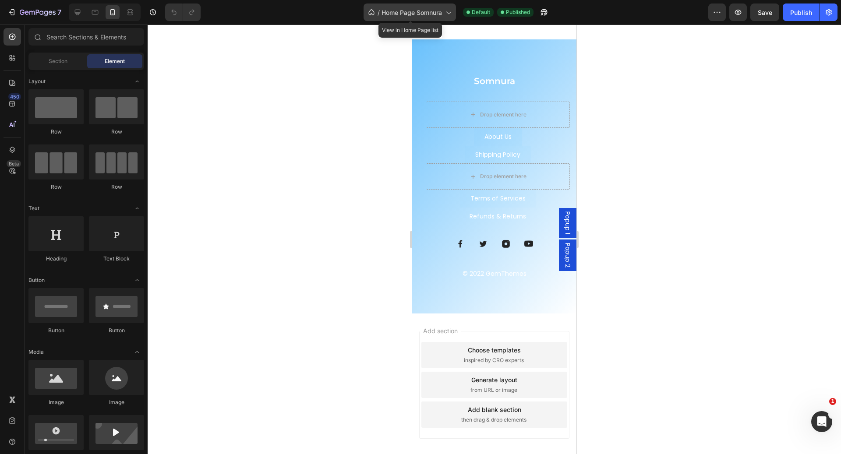
click at [387, 11] on span "Home Page Somnura" at bounding box center [411, 12] width 60 height 9
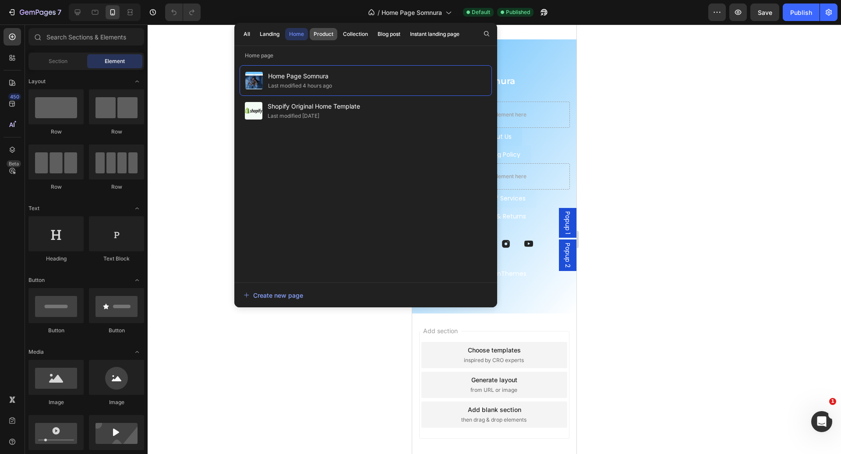
click at [319, 33] on div "Product" at bounding box center [323, 34] width 20 height 8
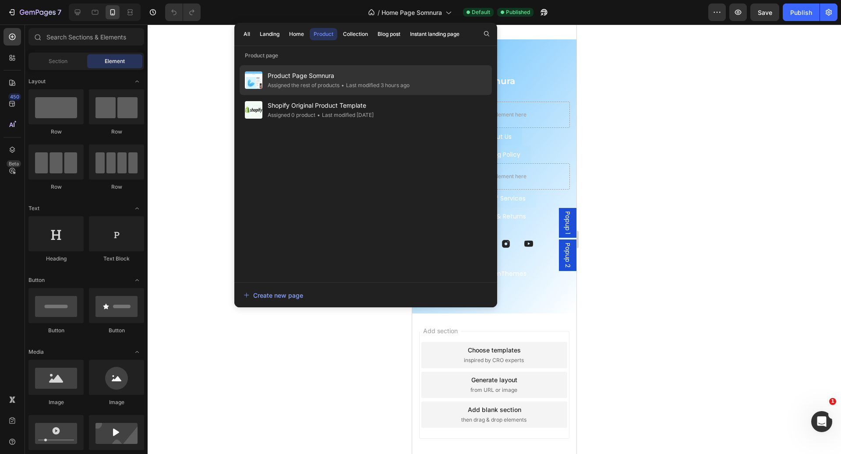
click at [405, 80] on span "Product Page Somnura" at bounding box center [339, 75] width 142 height 11
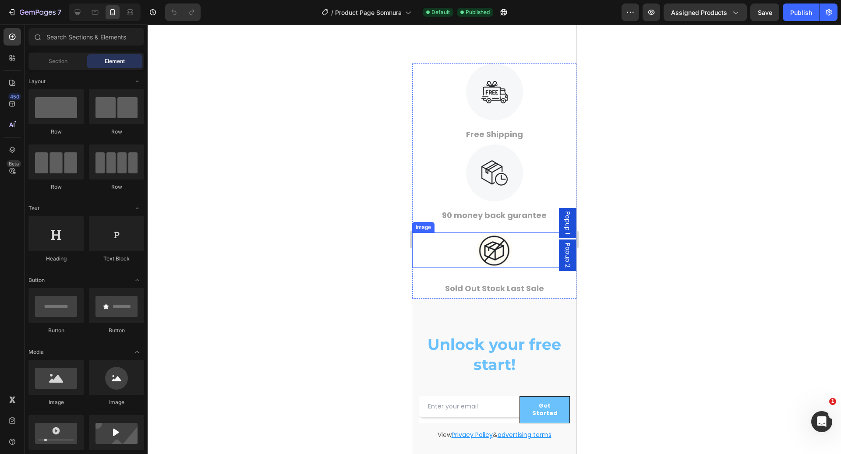
scroll to position [2810, 0]
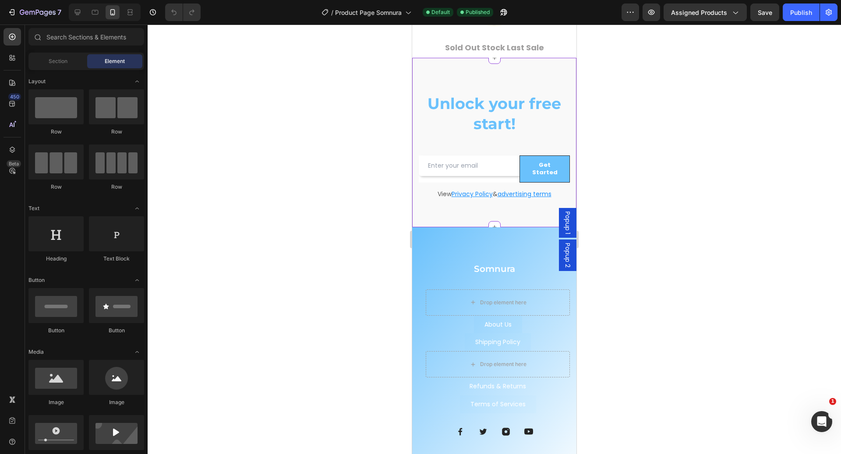
click at [530, 87] on div "Unlock your free start! Heading Row Email Field Get Started Submit Button Row N…" at bounding box center [494, 142] width 164 height 169
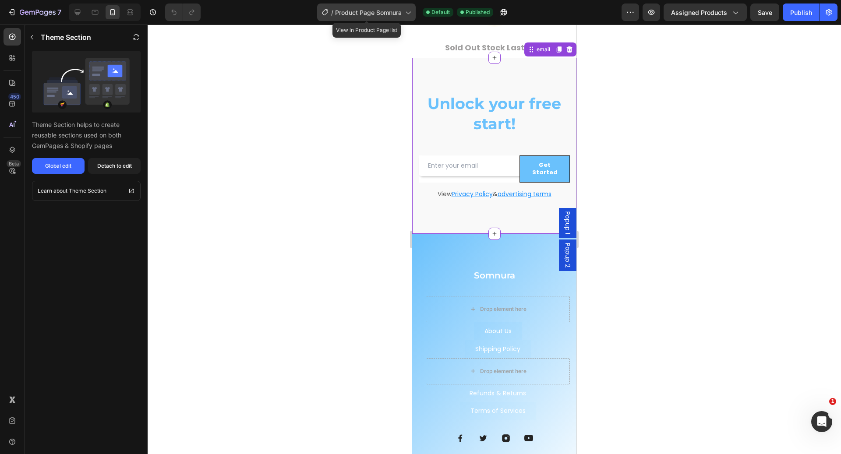
click at [393, 11] on span "Product Page Somnura" at bounding box center [368, 12] width 67 height 9
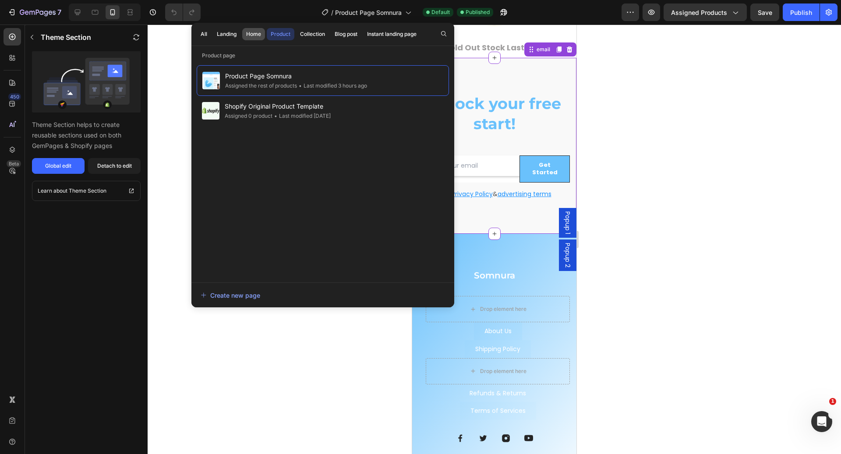
click at [248, 37] on div "Home" at bounding box center [253, 34] width 15 height 8
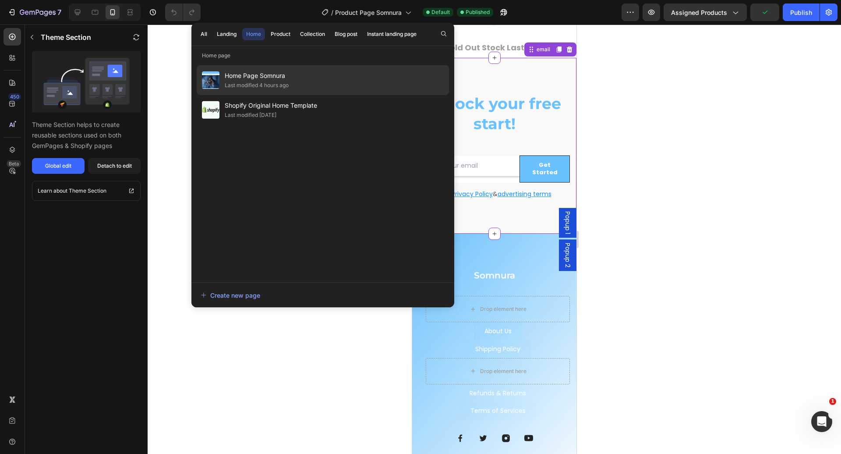
click at [259, 73] on span "Home Page Somnura" at bounding box center [257, 75] width 64 height 11
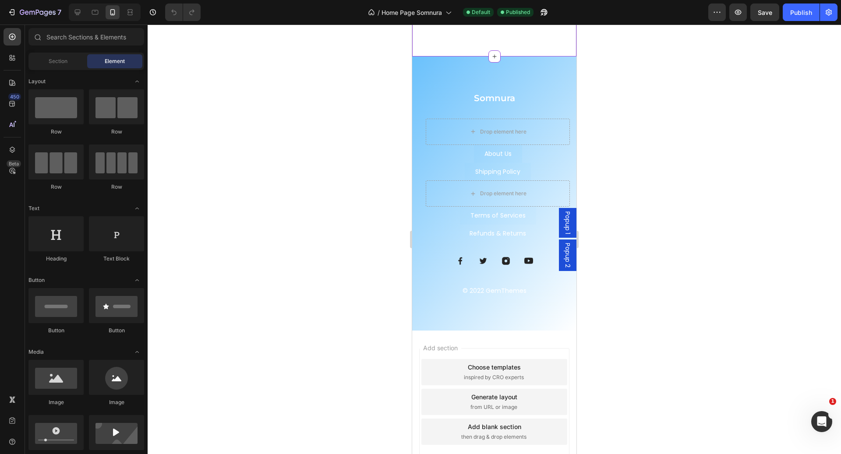
scroll to position [1247, 0]
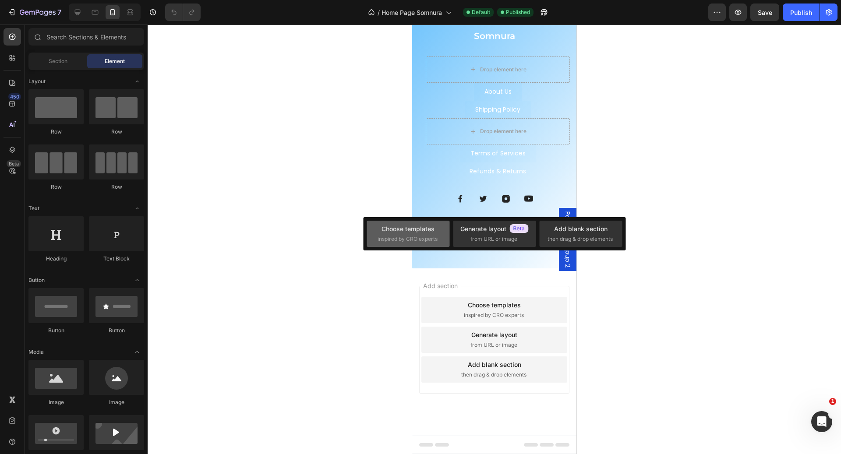
click at [426, 230] on div "Choose templates" at bounding box center [407, 228] width 53 height 9
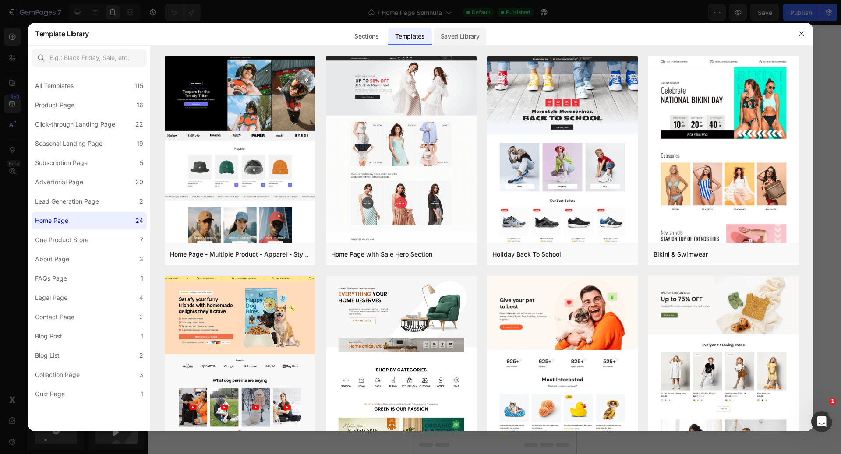
click at [465, 40] on div "Saved Library" at bounding box center [459, 37] width 53 height 18
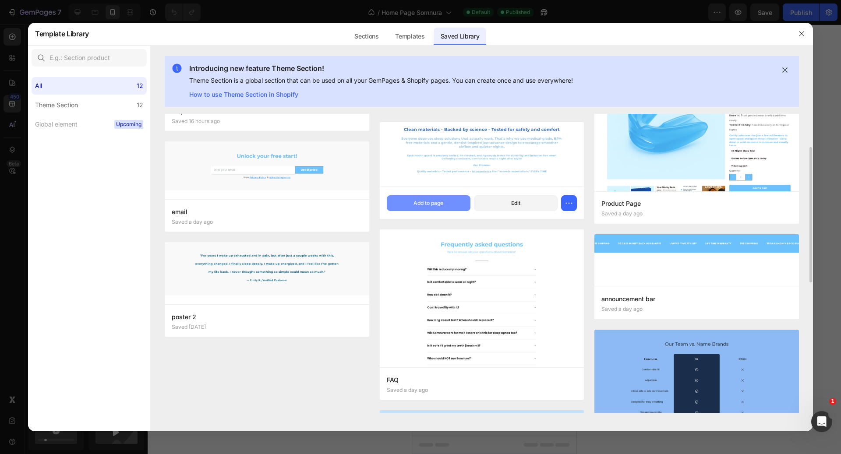
scroll to position [155, 0]
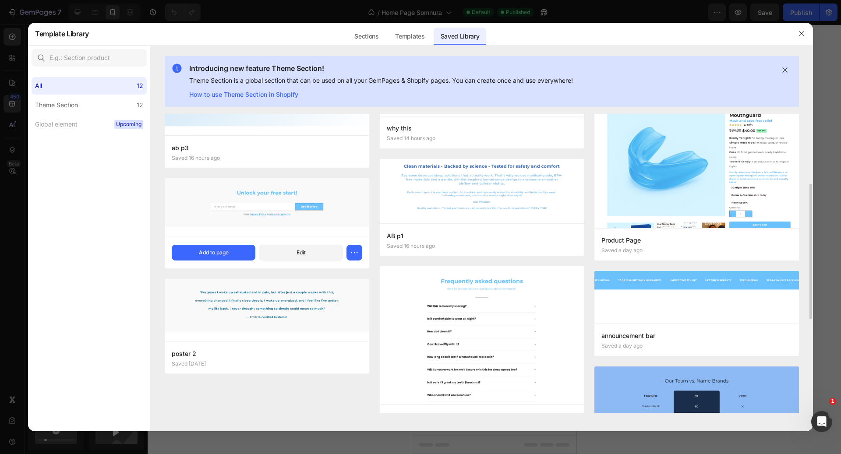
click at [322, 219] on img at bounding box center [267, 207] width 204 height 58
click at [217, 246] on button "Add to page" at bounding box center [214, 253] width 84 height 16
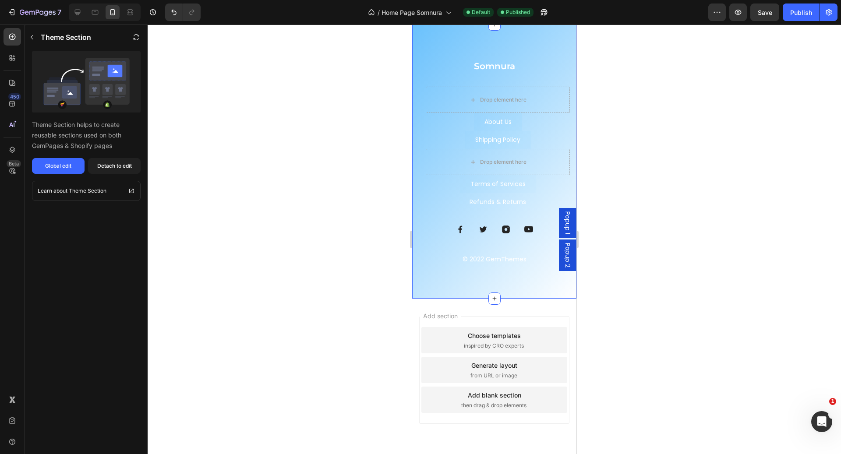
scroll to position [1366, 0]
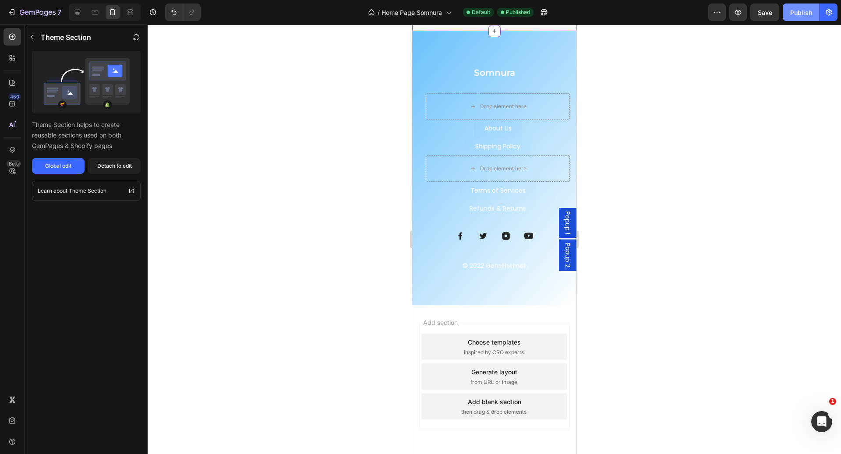
click at [803, 14] on div "Publish" at bounding box center [801, 12] width 22 height 9
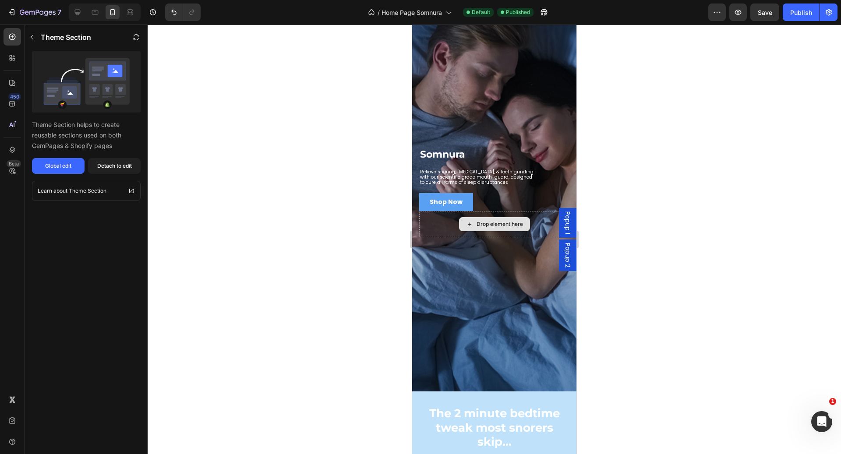
scroll to position [0, 0]
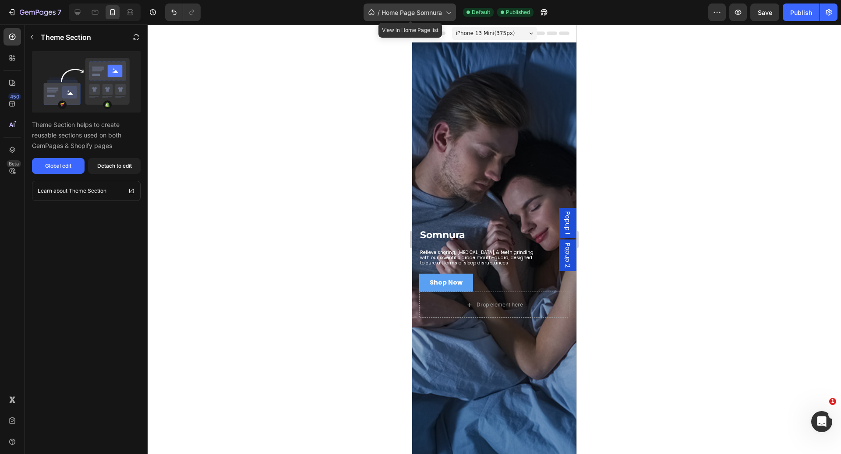
click at [398, 12] on span "Home Page Somnura" at bounding box center [411, 12] width 60 height 9
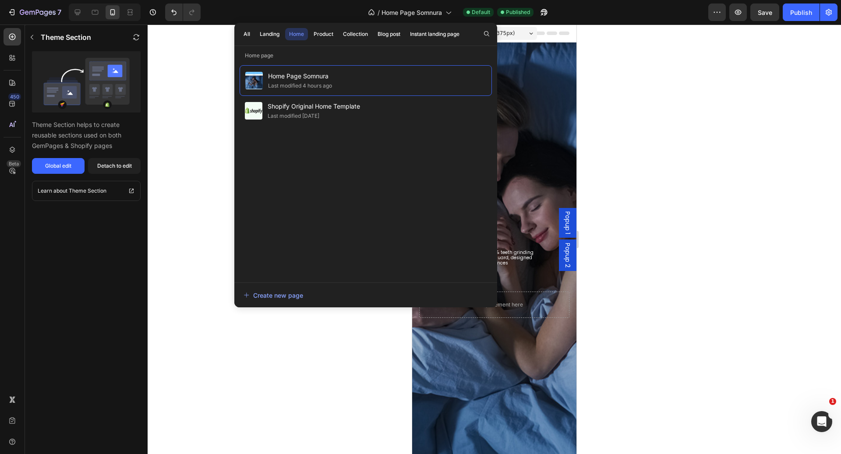
click at [324, 27] on div "All Landing Home Product Collection Blog post Instant landing page" at bounding box center [351, 34] width 234 height 23
click at [324, 29] on button "Product" at bounding box center [324, 34] width 28 height 12
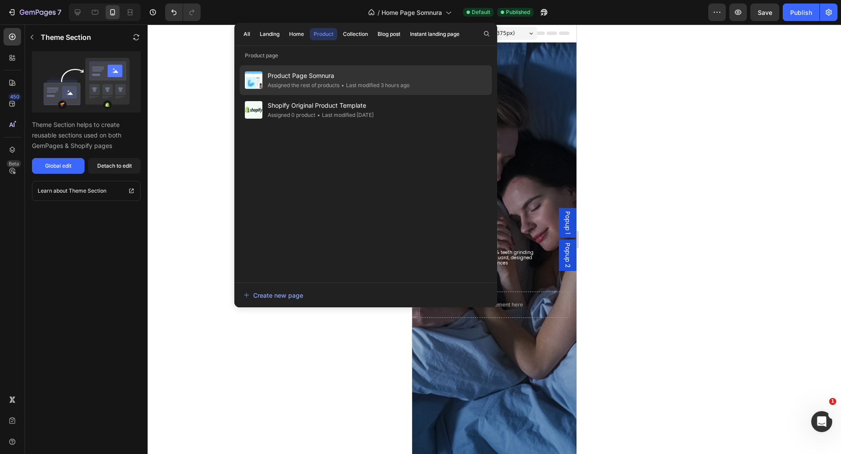
click at [337, 78] on span "Product Page Somnura" at bounding box center [339, 75] width 142 height 11
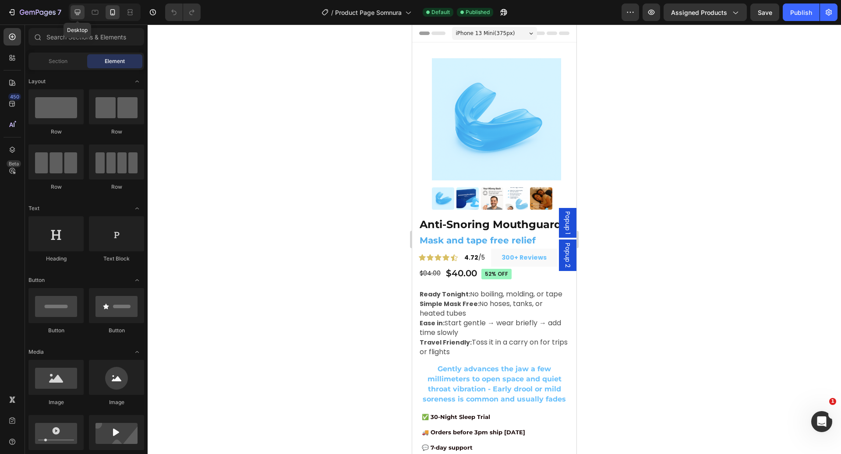
click at [79, 10] on icon at bounding box center [78, 13] width 6 height 6
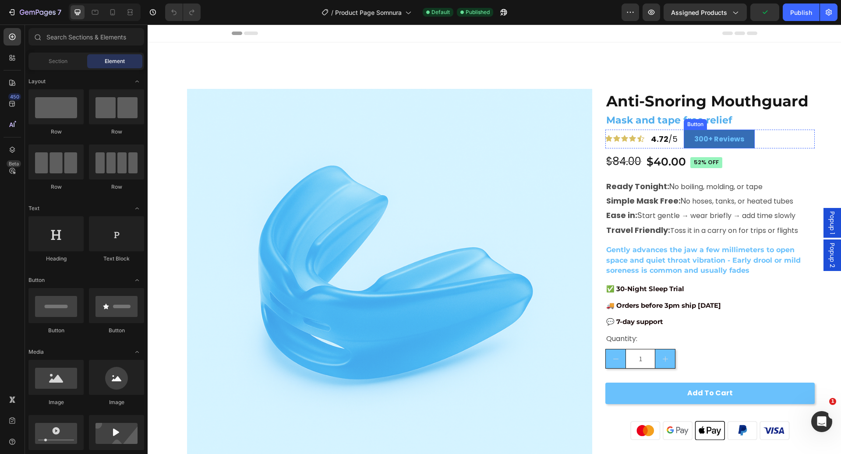
click at [740, 144] on link "300+ Reviews" at bounding box center [718, 139] width 71 height 19
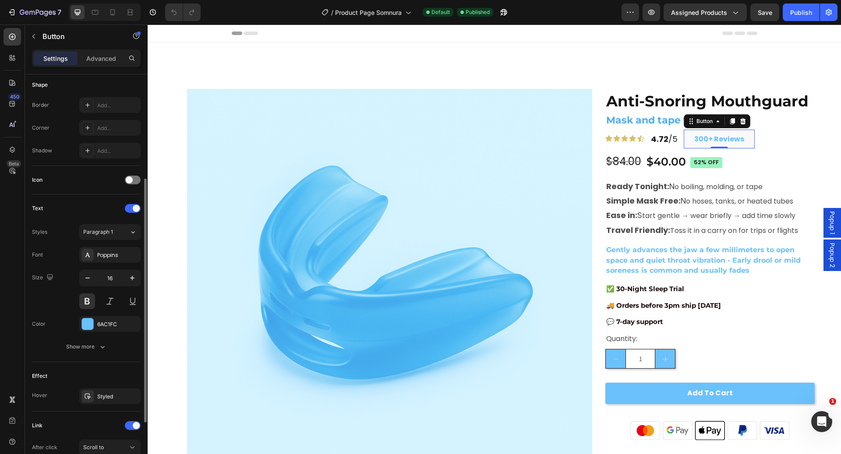
scroll to position [267, 0]
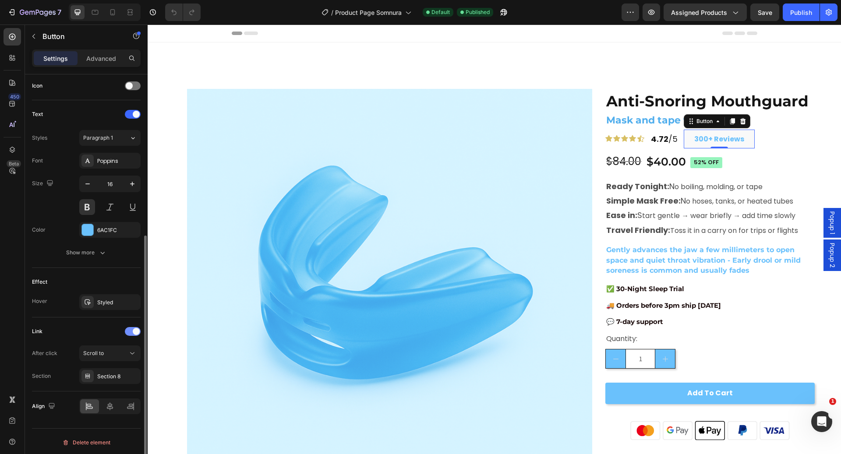
click at [132, 327] on div at bounding box center [133, 331] width 16 height 9
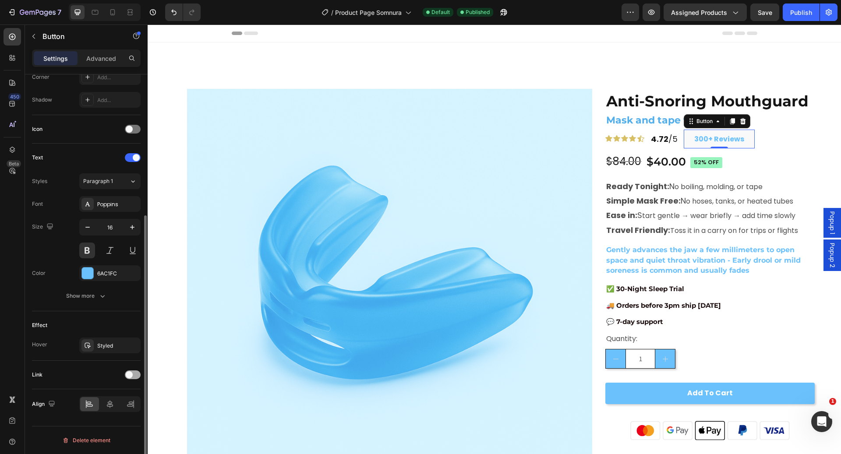
scroll to position [221, 0]
click at [135, 382] on div "Link" at bounding box center [86, 377] width 109 height 28
click at [135, 375] on div at bounding box center [133, 377] width 16 height 9
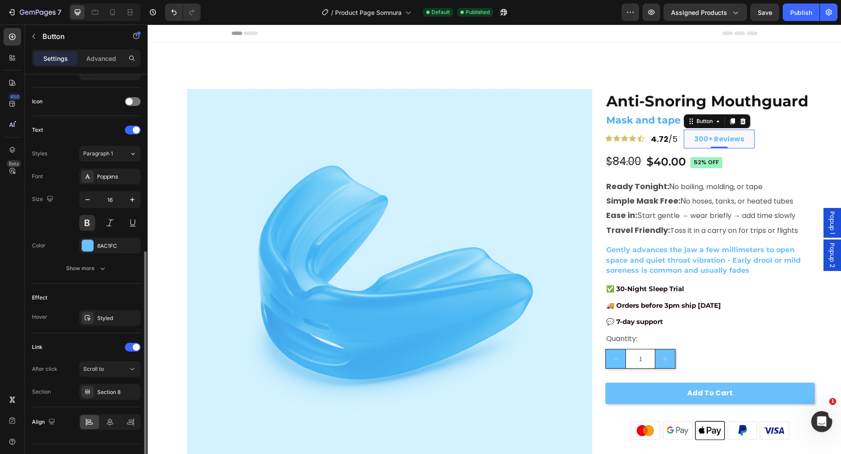
scroll to position [267, 0]
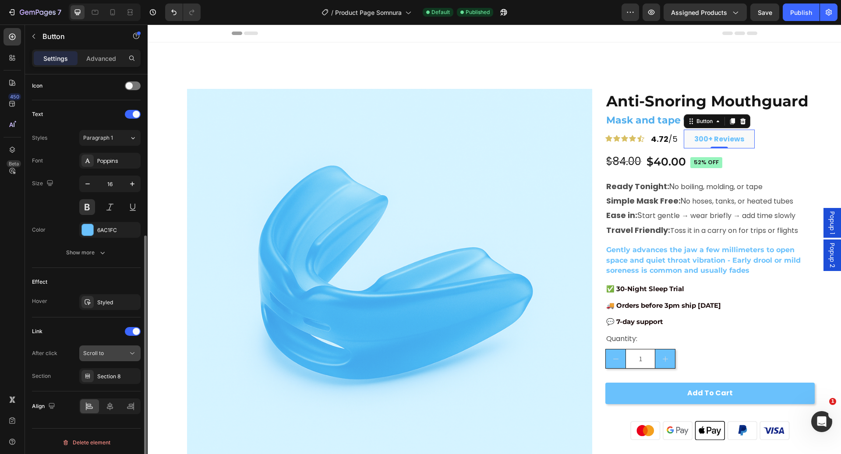
click at [116, 353] on div "Scroll to" at bounding box center [105, 353] width 45 height 8
click at [63, 347] on div "After click Scroll to" at bounding box center [86, 353] width 109 height 16
click at [271, 7] on div "/ Product Page Somnura Default Published" at bounding box center [415, 13] width 414 height 18
click at [327, 46] on div "Product Images Anti-Snoring Mouthguard Product Title Mask and tape free relief …" at bounding box center [494, 324] width 693 height 564
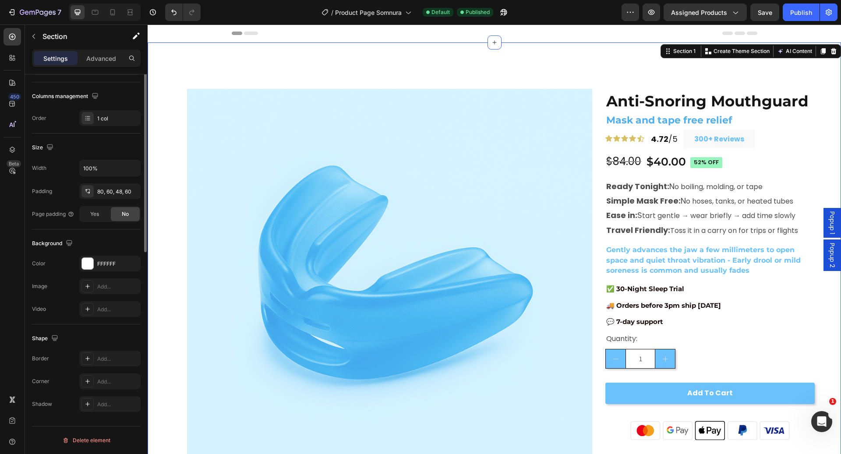
scroll to position [0, 0]
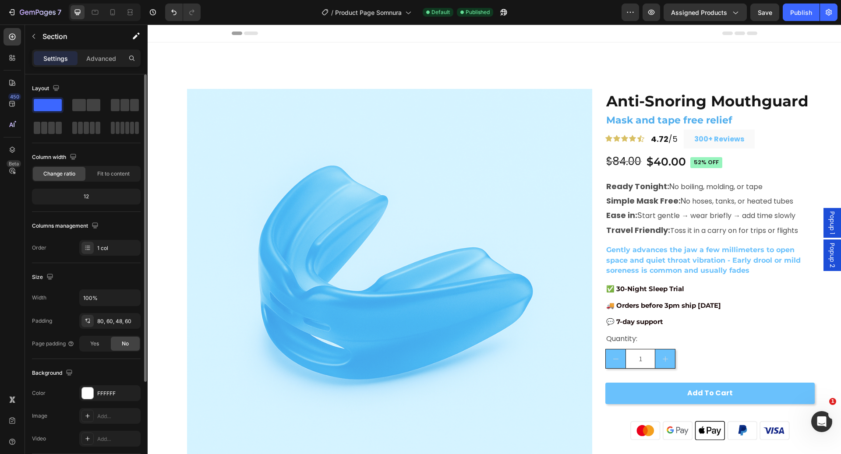
click at [330, 36] on div "Header" at bounding box center [494, 34] width 525 height 18
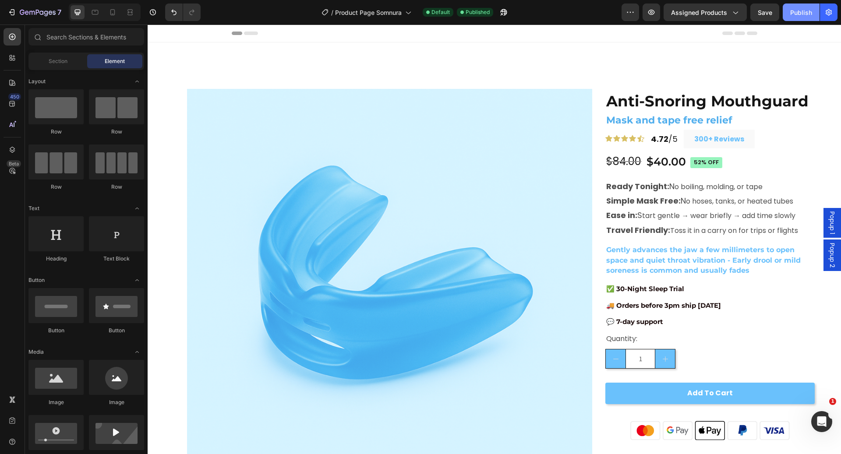
click at [796, 12] on div "Publish" at bounding box center [801, 12] width 22 height 9
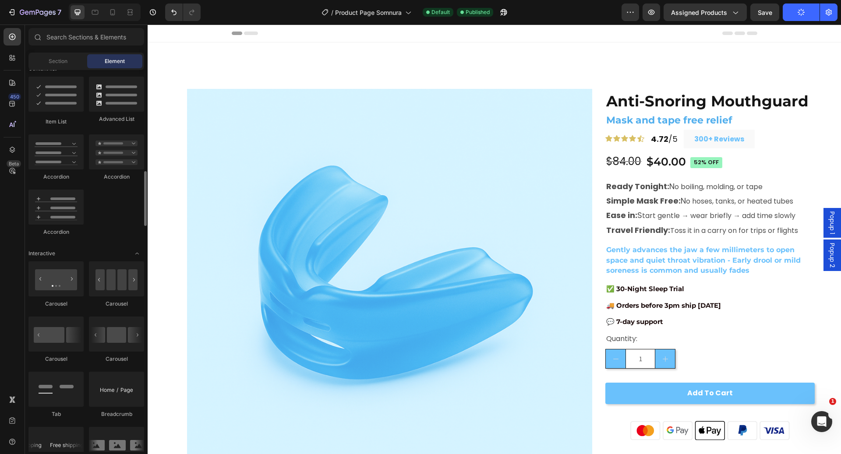
scroll to position [811, 0]
